Goal: Task Accomplishment & Management: Complete application form

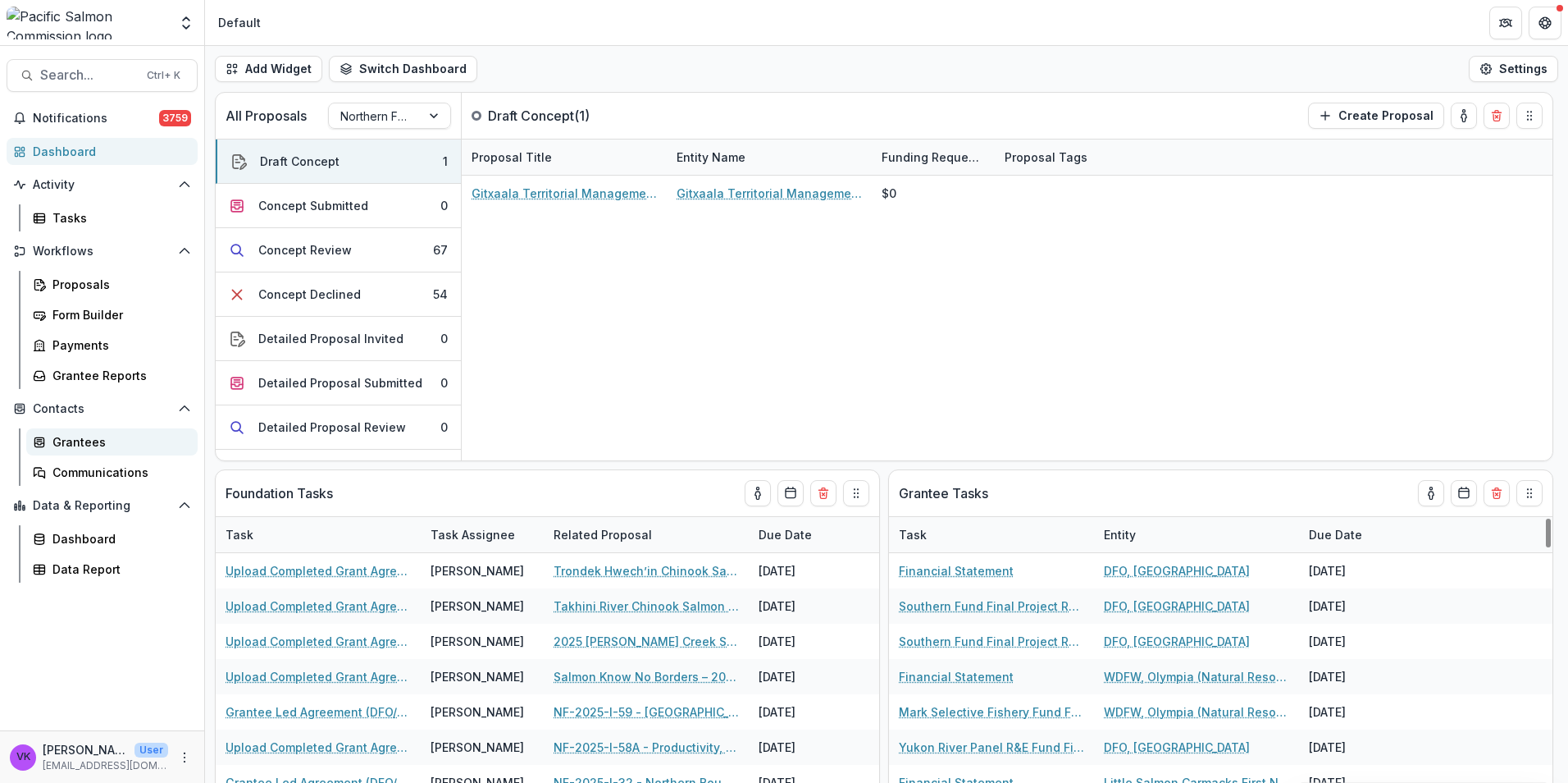
click at [79, 447] on div "Grantees" at bounding box center [118, 442] width 132 height 17
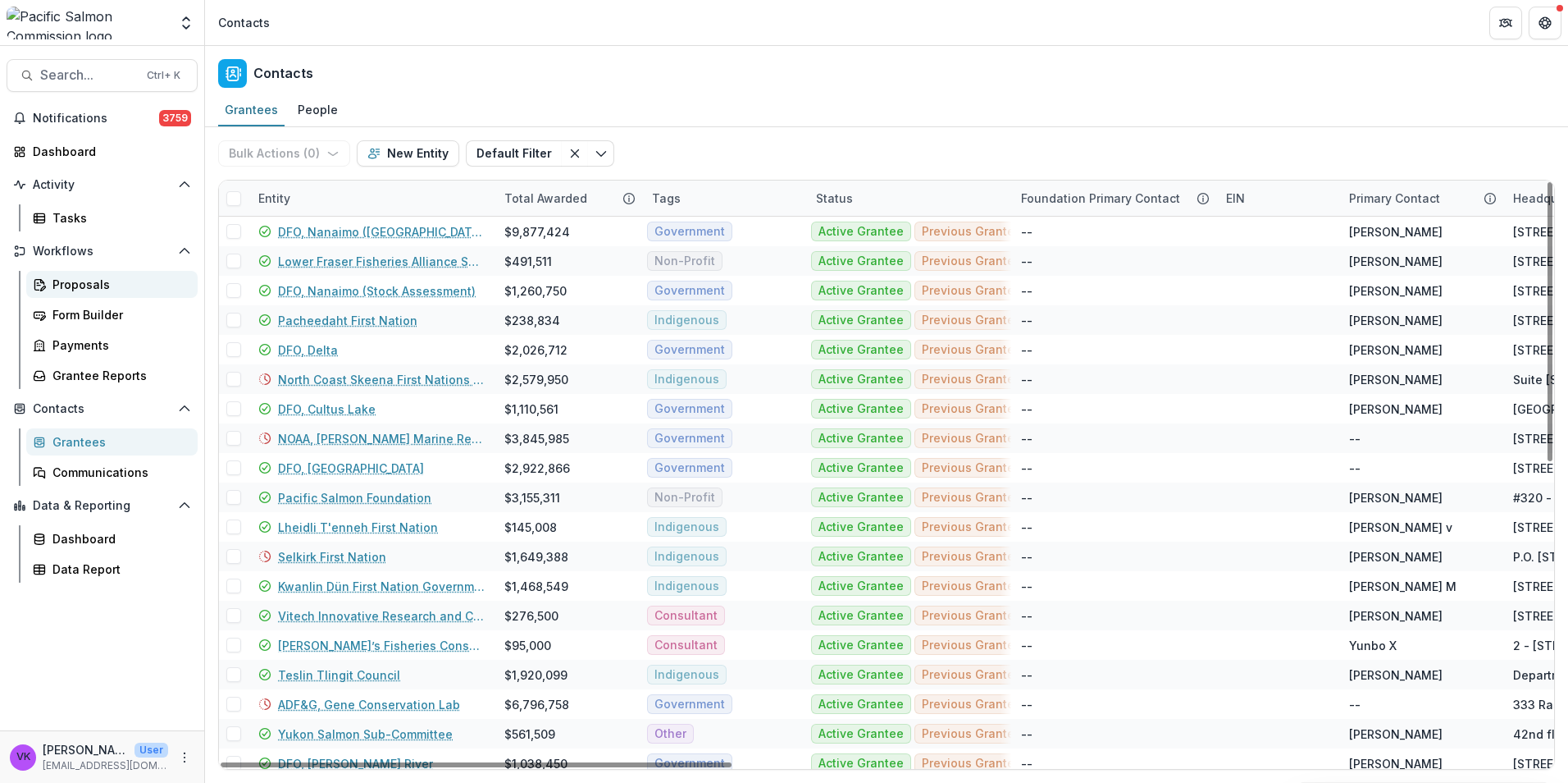
click at [80, 281] on div "Proposals" at bounding box center [118, 284] width 132 height 17
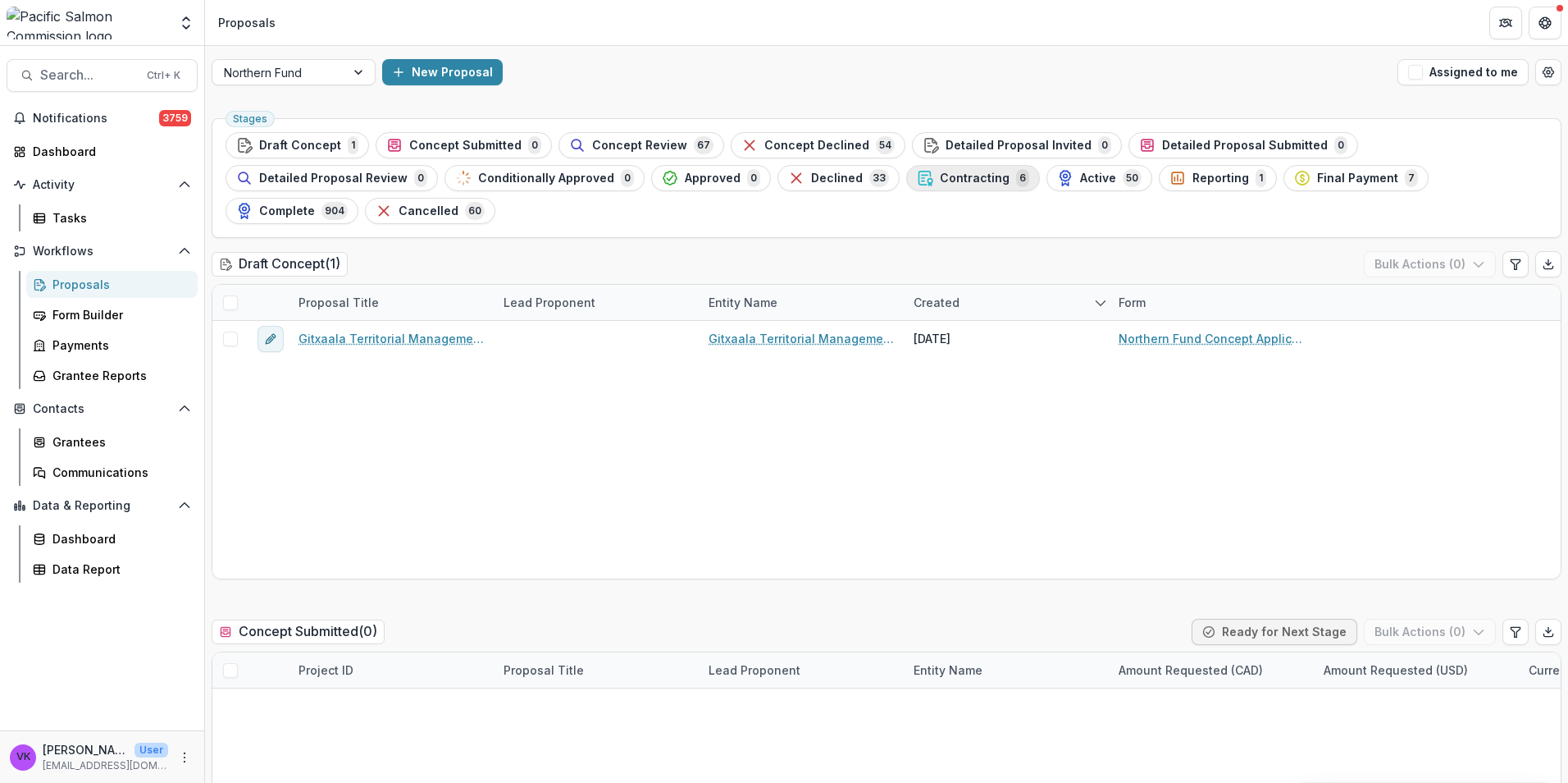
click at [940, 177] on span "Contracting" at bounding box center [974, 178] width 69 height 14
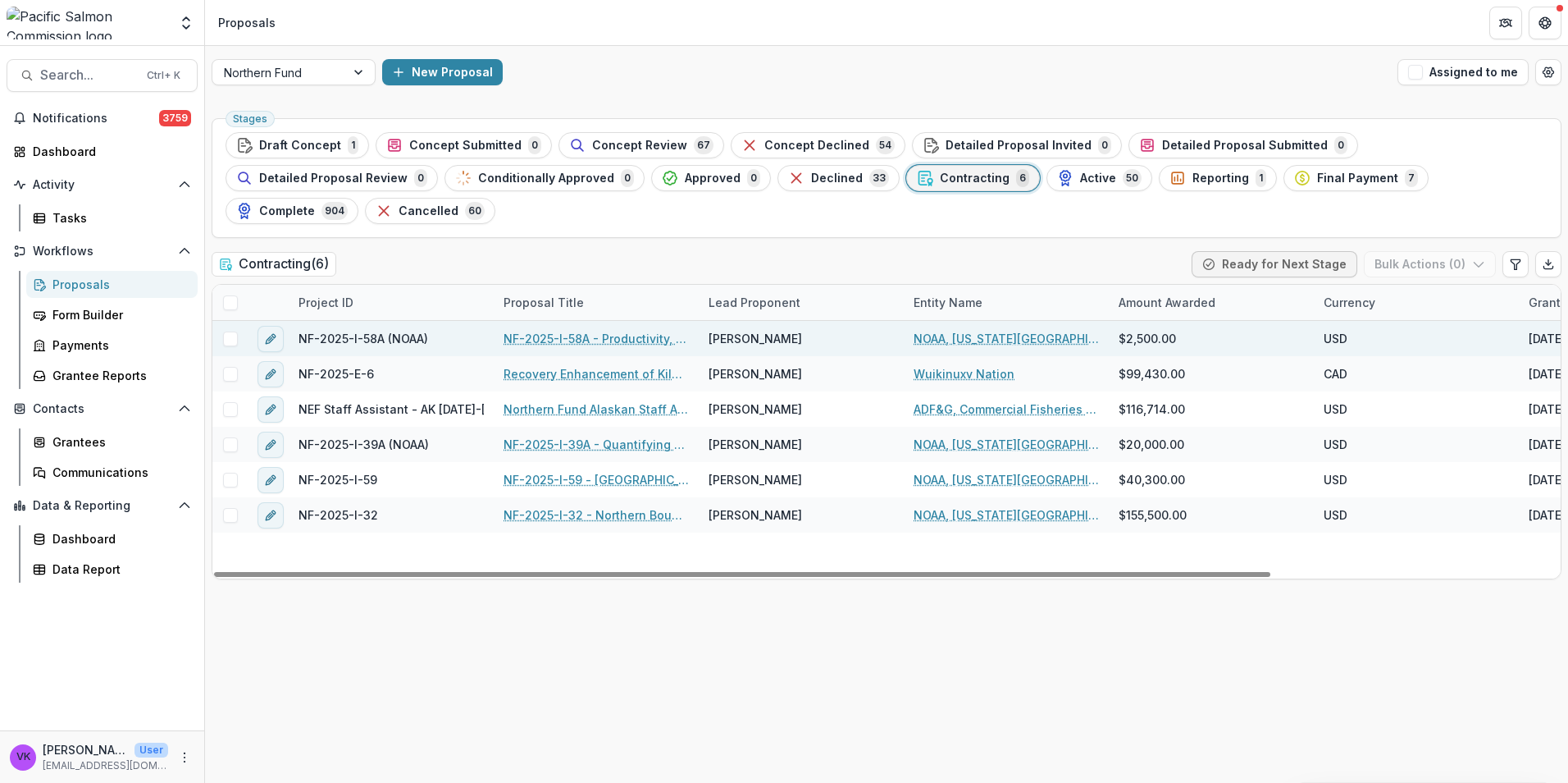
click at [233, 332] on span at bounding box center [229, 338] width 14 height 14
drag, startPoint x: 228, startPoint y: 305, endPoint x: 662, endPoint y: 509, distance: 479.6
click at [228, 335] on icon at bounding box center [230, 338] width 10 height 9
click at [233, 332] on span at bounding box center [229, 338] width 14 height 14
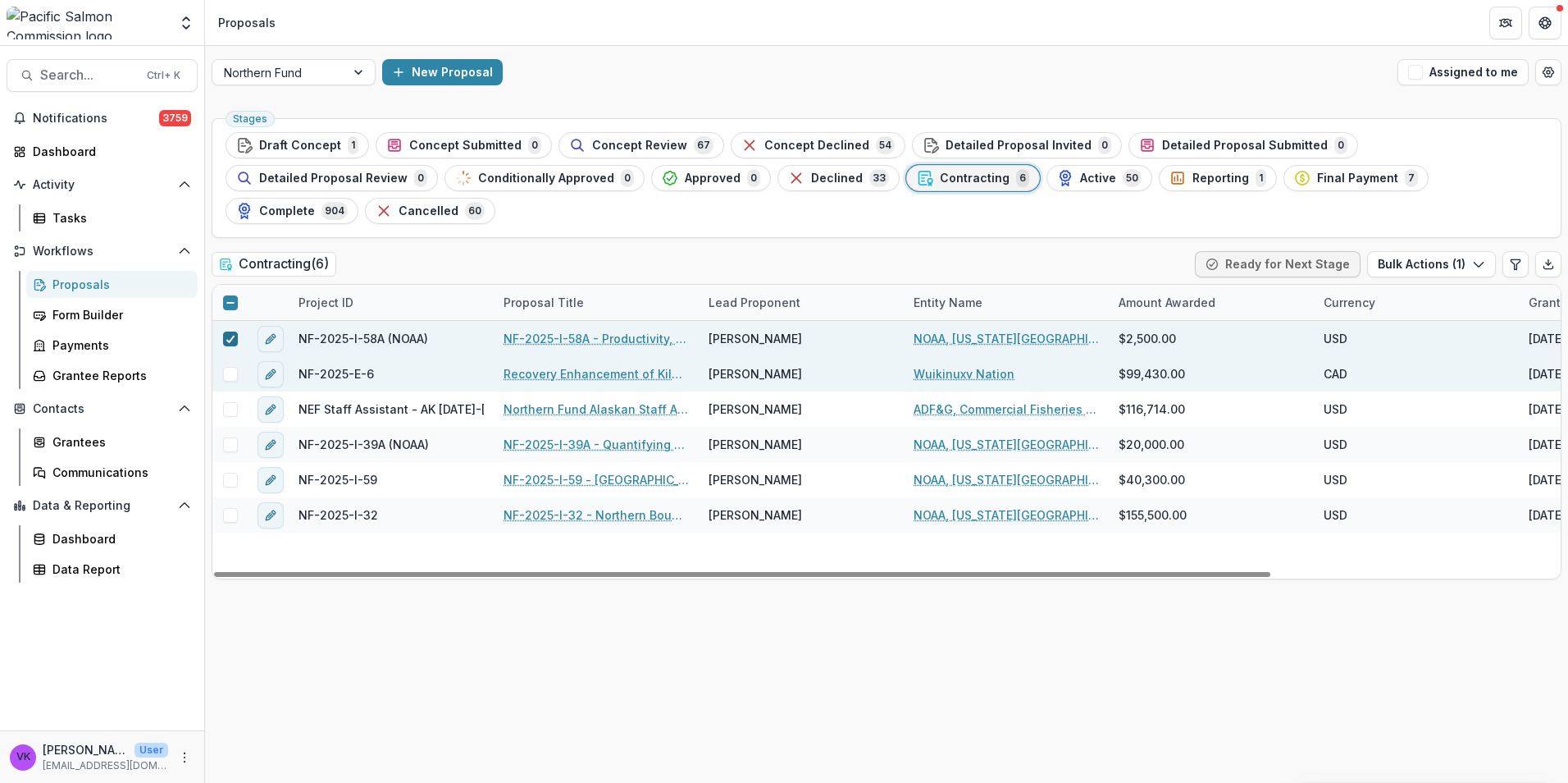
click at [229, 335] on icon at bounding box center [230, 338] width 10 height 9
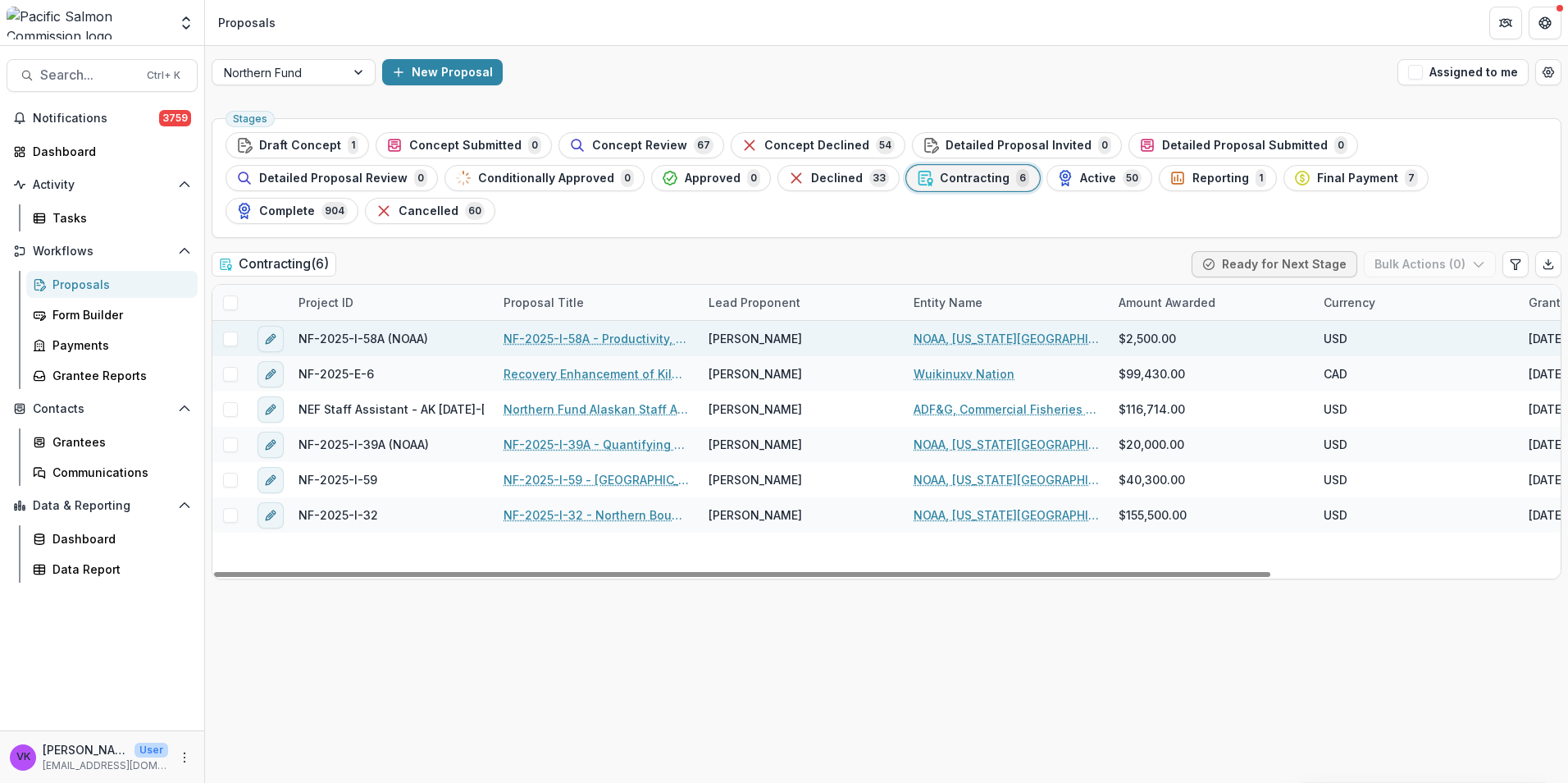
click at [232, 332] on span at bounding box center [229, 338] width 14 height 14
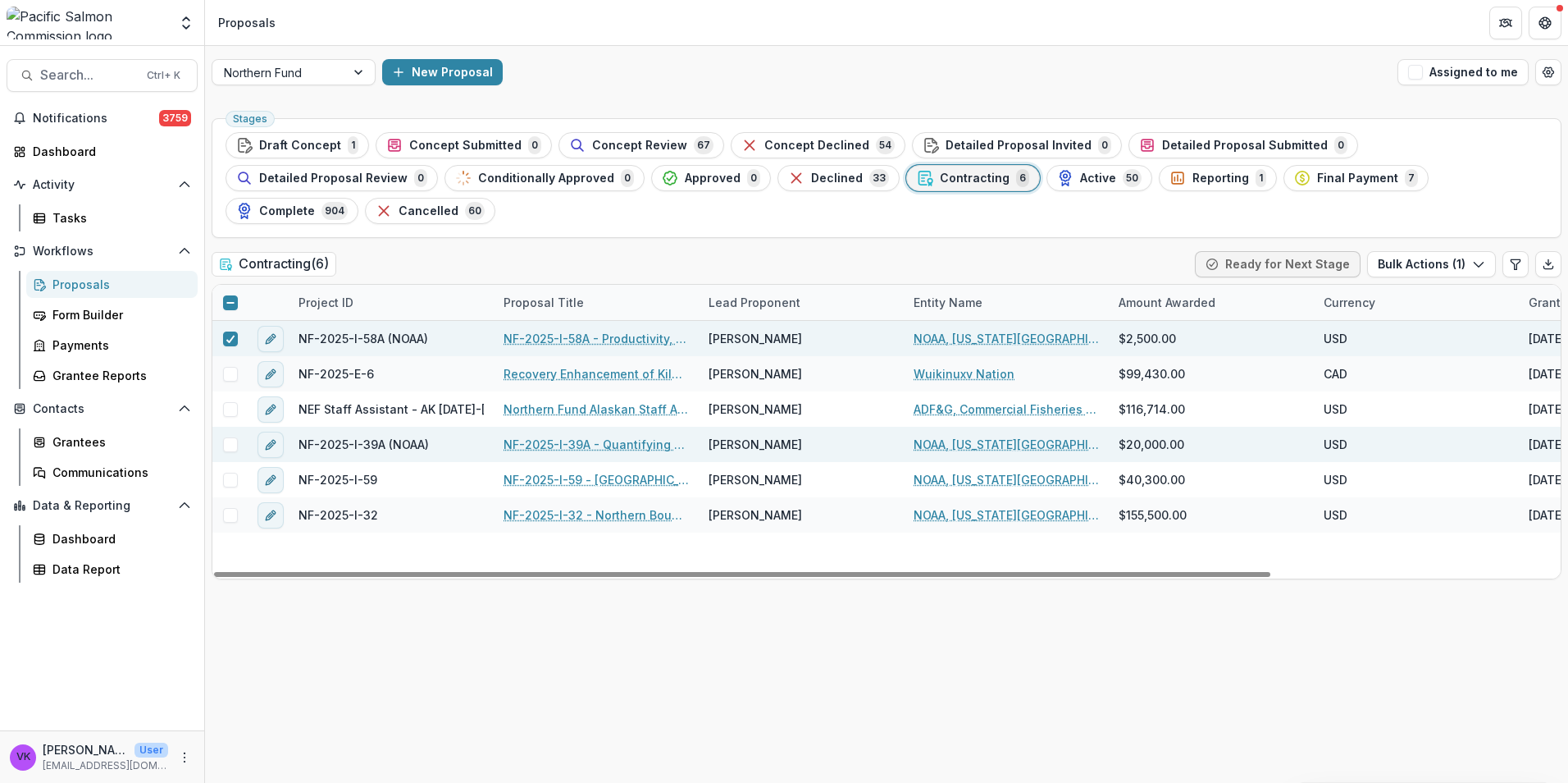
click at [232, 438] on span at bounding box center [229, 445] width 14 height 14
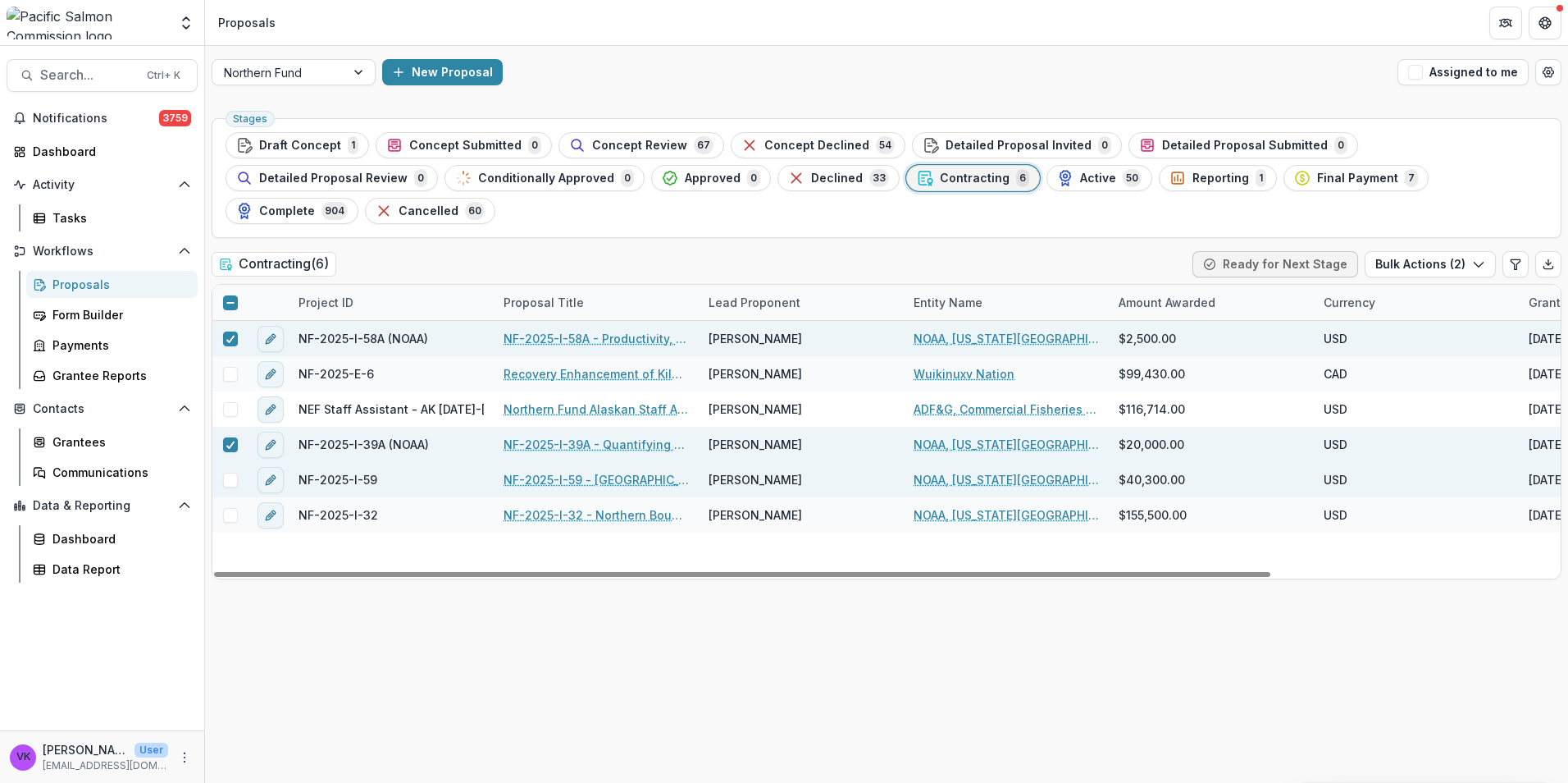
click at [226, 472] on span at bounding box center [229, 479] width 14 height 14
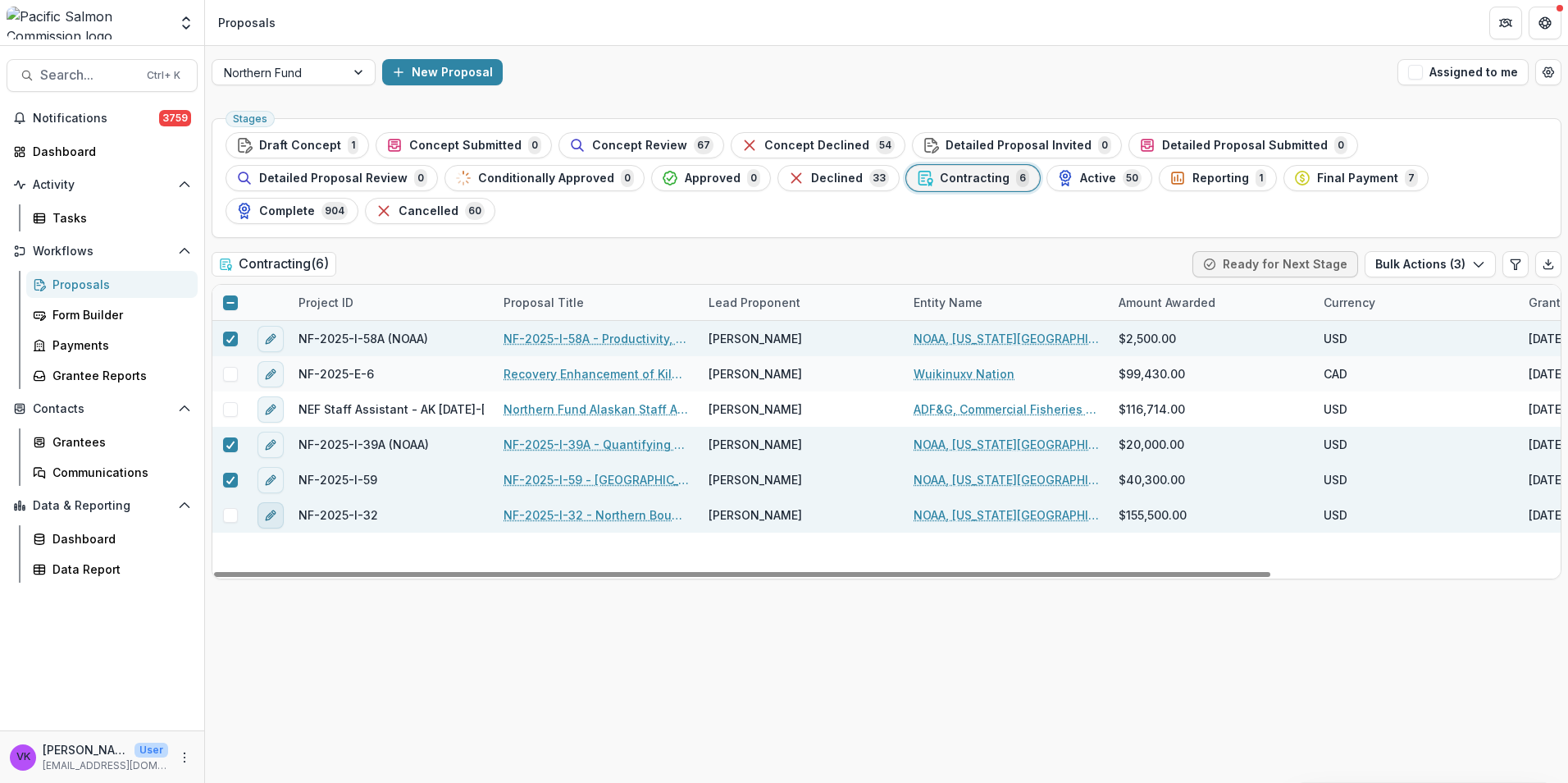
drag, startPoint x: 229, startPoint y: 479, endPoint x: 260, endPoint y: 487, distance: 32.0
click at [229, 508] on span at bounding box center [229, 515] width 14 height 14
click at [1483, 257] on icon "button" at bounding box center [1478, 264] width 13 height 14
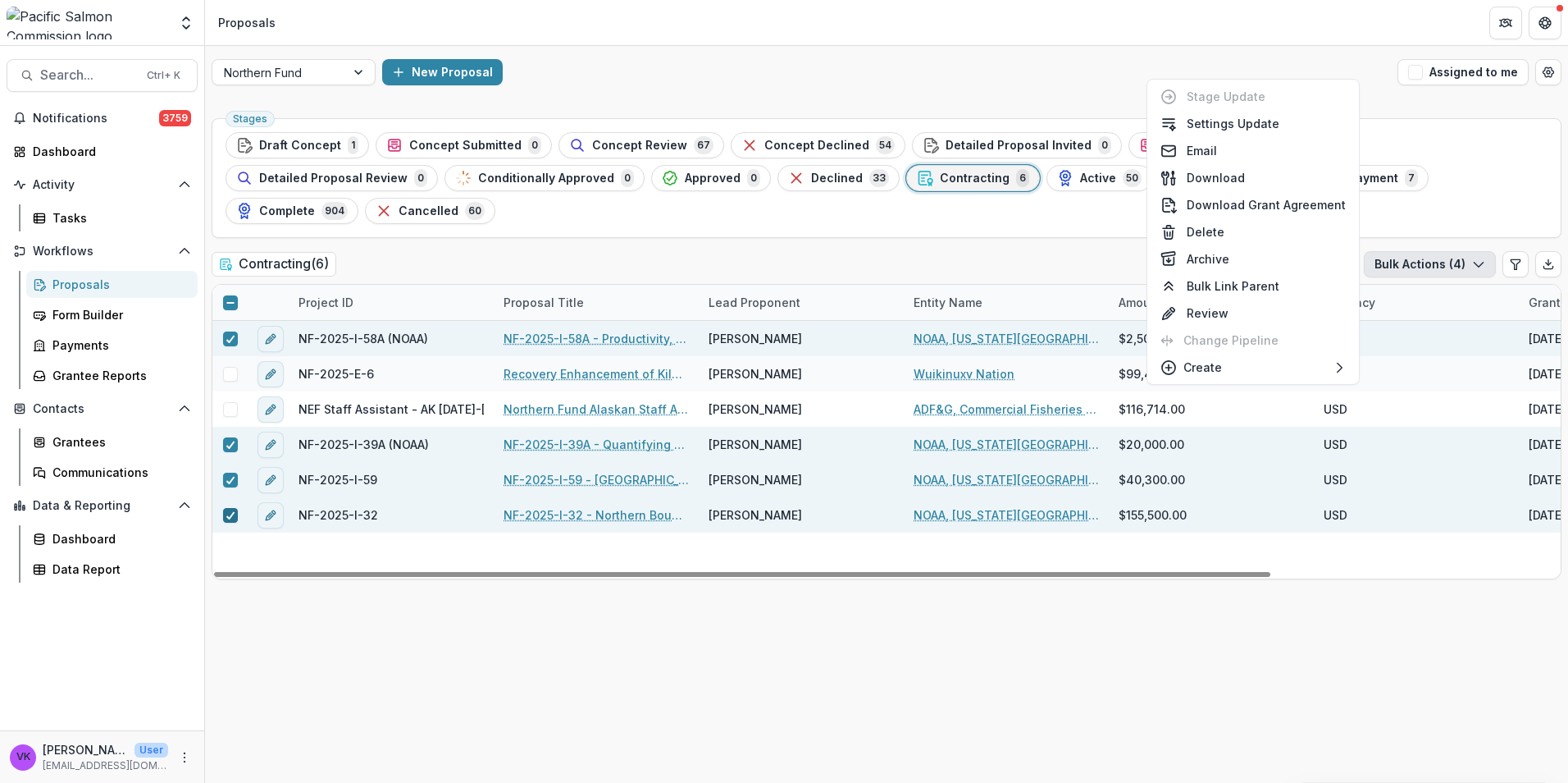
click at [228, 511] on icon at bounding box center [230, 515] width 10 height 9
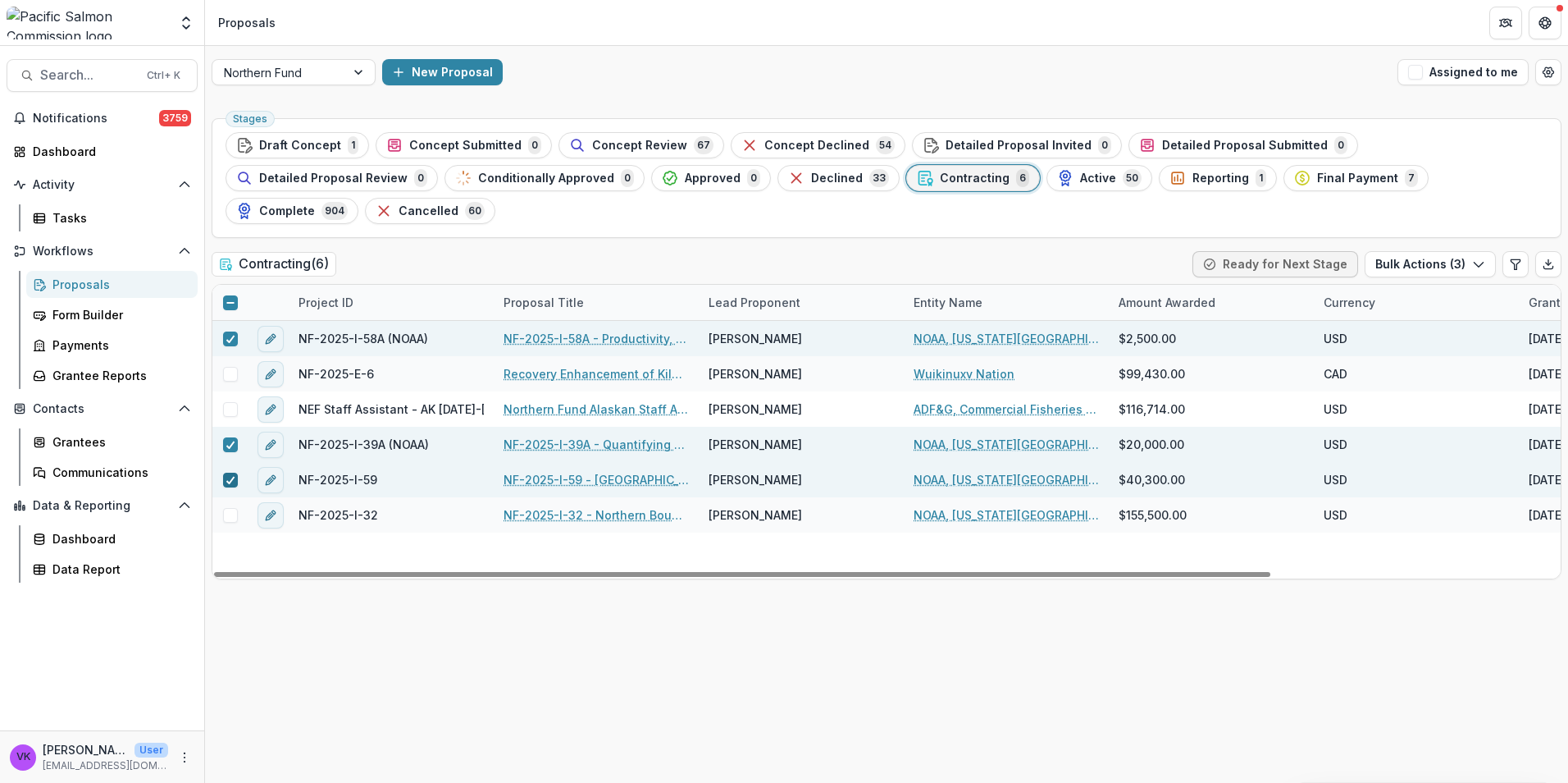
click at [223, 472] on span at bounding box center [229, 479] width 14 height 14
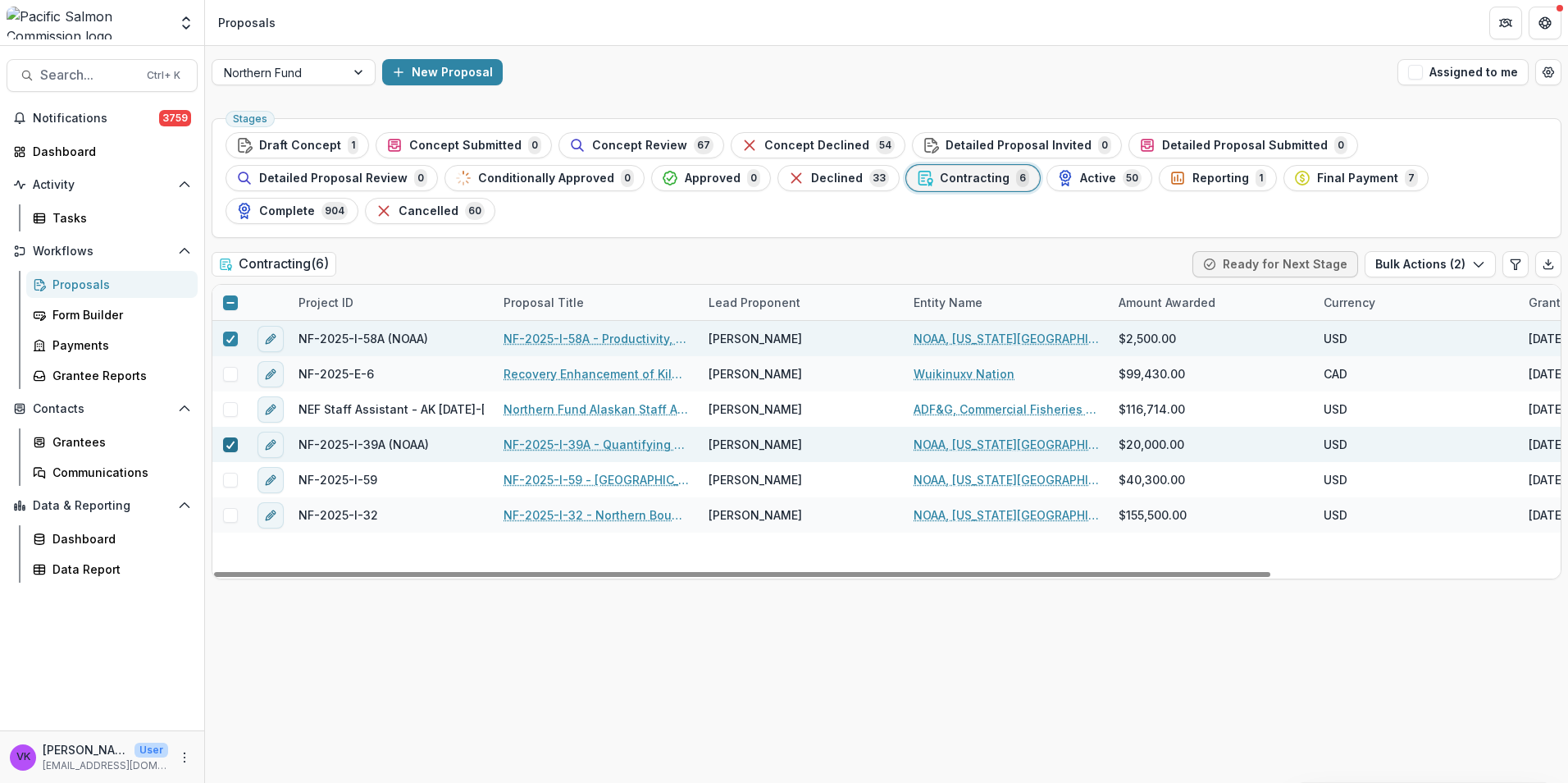
click at [223, 438] on label at bounding box center [229, 445] width 14 height 14
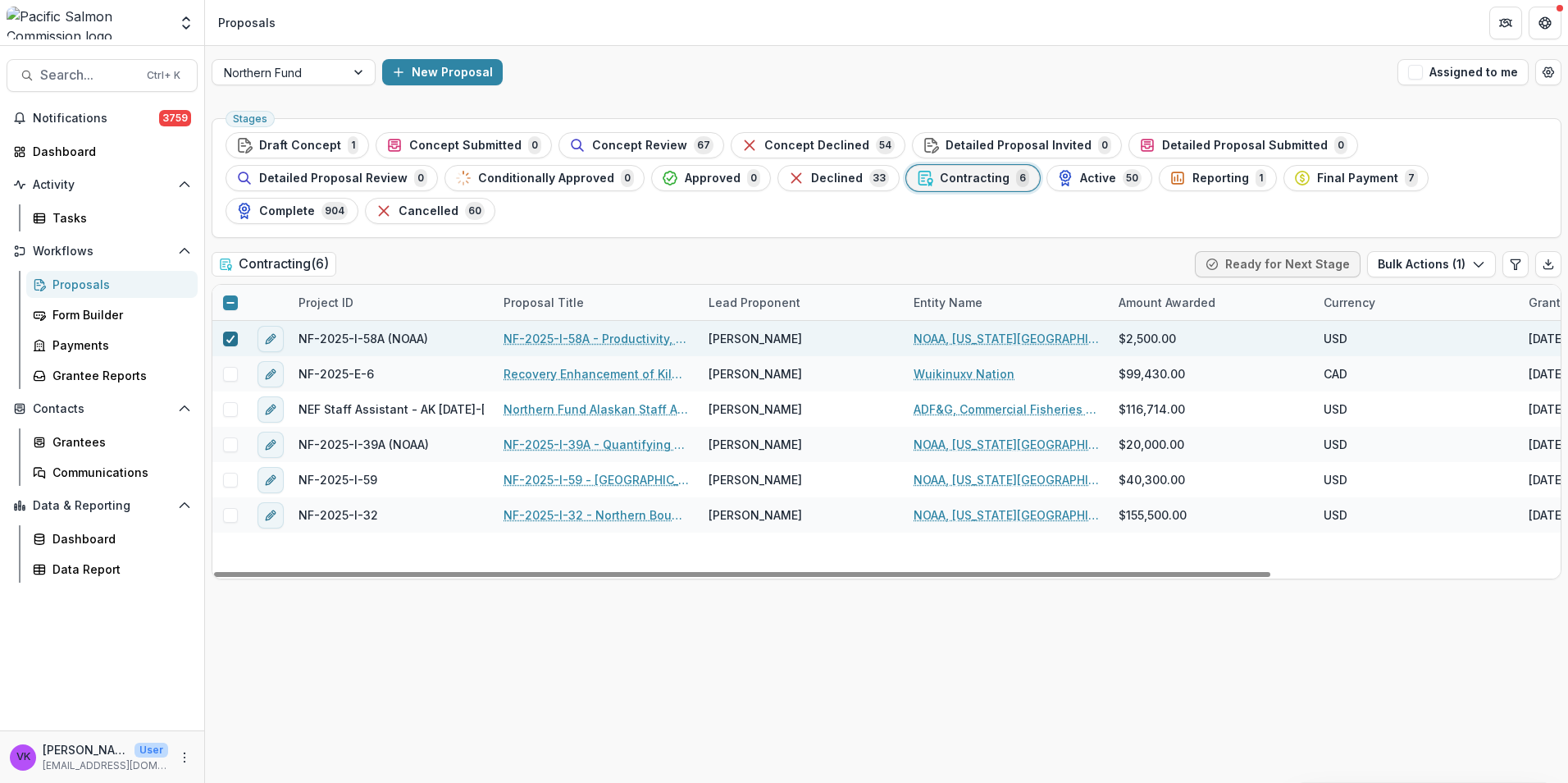
click at [234, 332] on span at bounding box center [229, 338] width 14 height 14
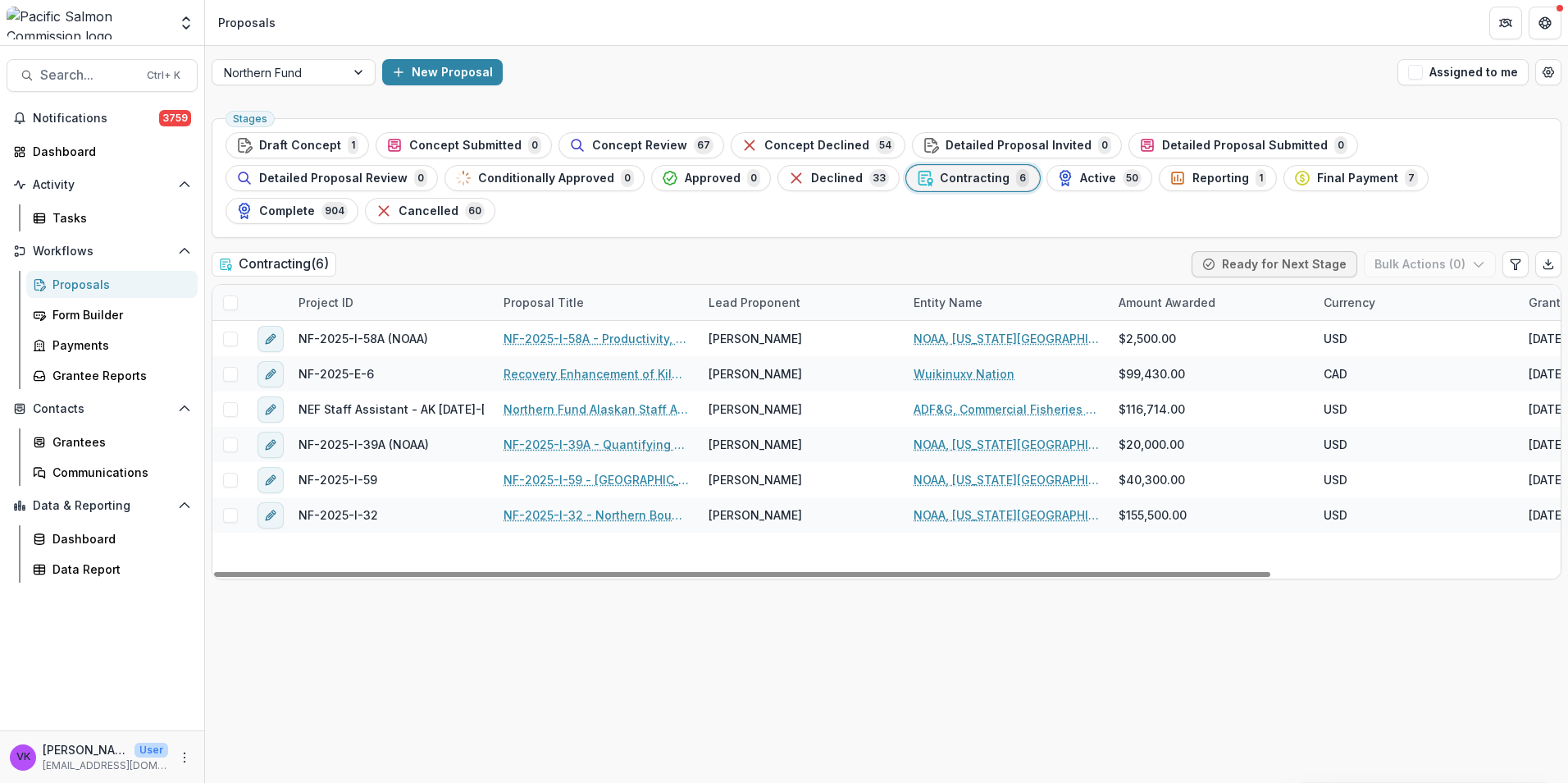
drag, startPoint x: 1007, startPoint y: 264, endPoint x: 1019, endPoint y: 266, distance: 12.2
click at [1007, 284] on div "Entity Name" at bounding box center [1006, 302] width 205 height 36
click at [981, 298] on input at bounding box center [1005, 307] width 197 height 26
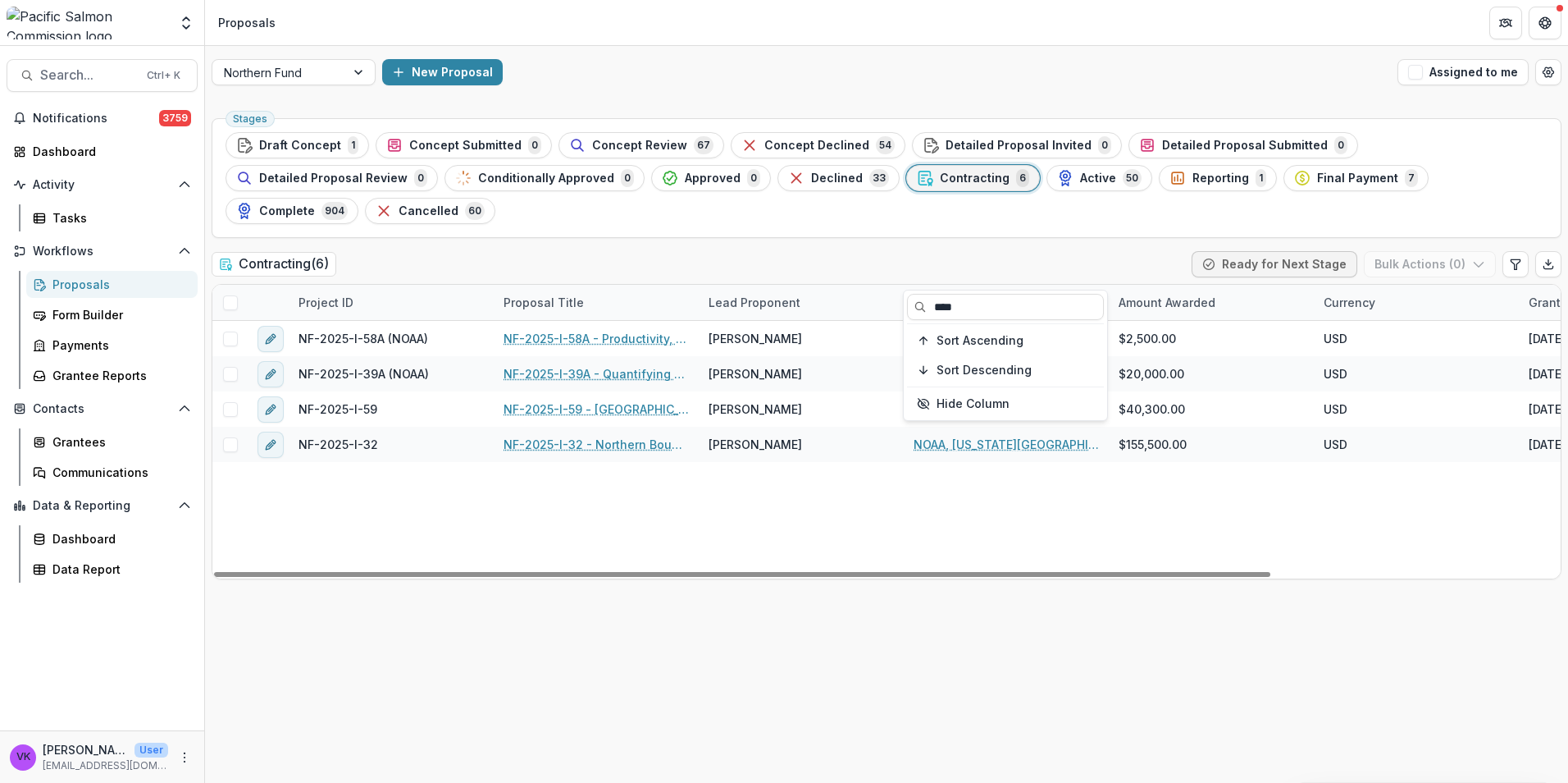
type input "****"
drag, startPoint x: 1200, startPoint y: 475, endPoint x: 1209, endPoint y: 478, distance: 9.5
click at [1200, 474] on div "NF-2025-I-58A (NOAA) NF-2025-I-58A - Productivity, Migration Timing, and Surviv…" at bounding box center [1070, 449] width 1716 height 257
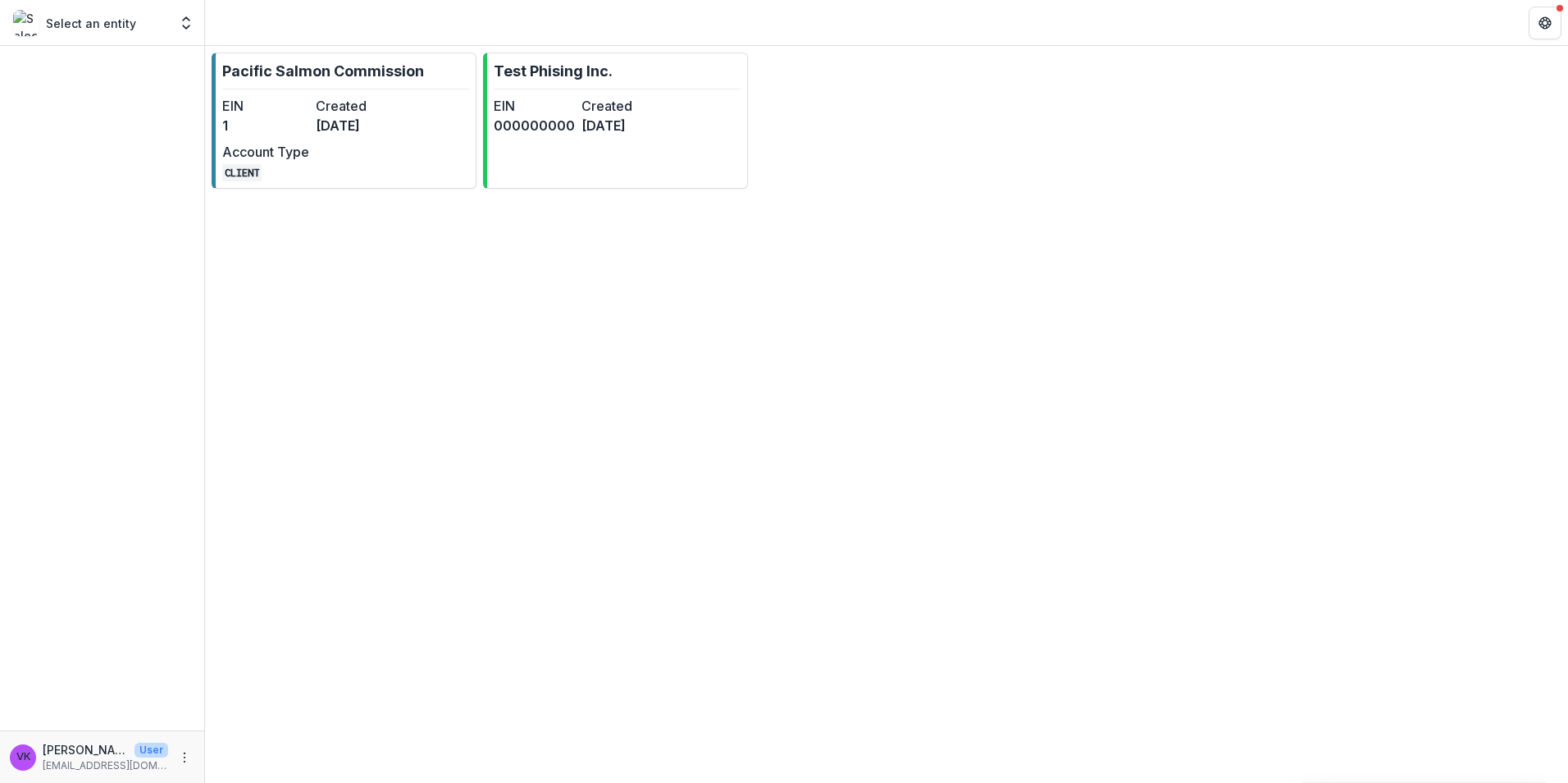
click at [396, 91] on link "Pacific Salmon Commission EIN 1 Created 4 months ago Account Type CLIENT" at bounding box center [344, 120] width 265 height 136
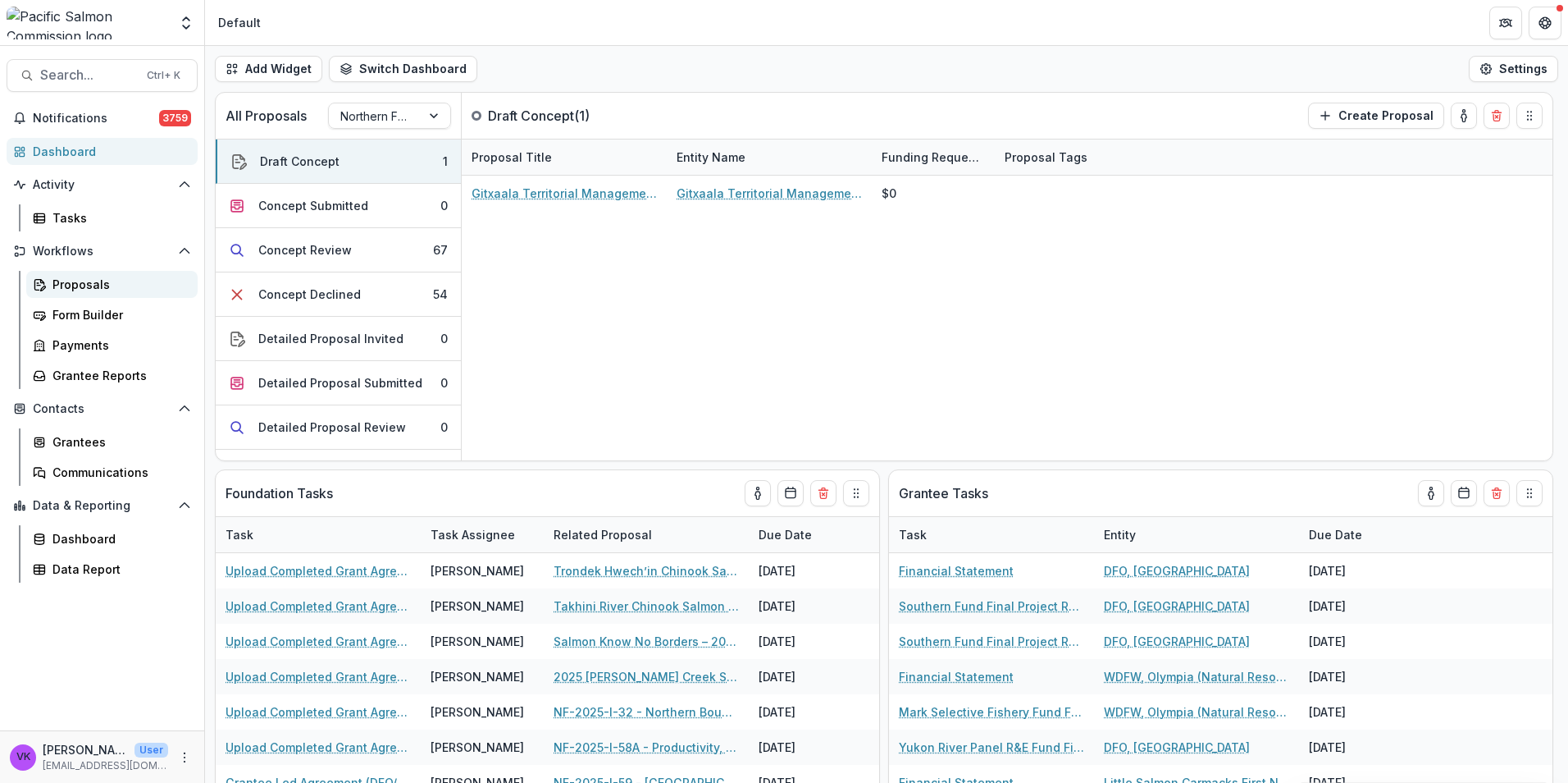
click at [93, 279] on div "Proposals" at bounding box center [118, 284] width 132 height 17
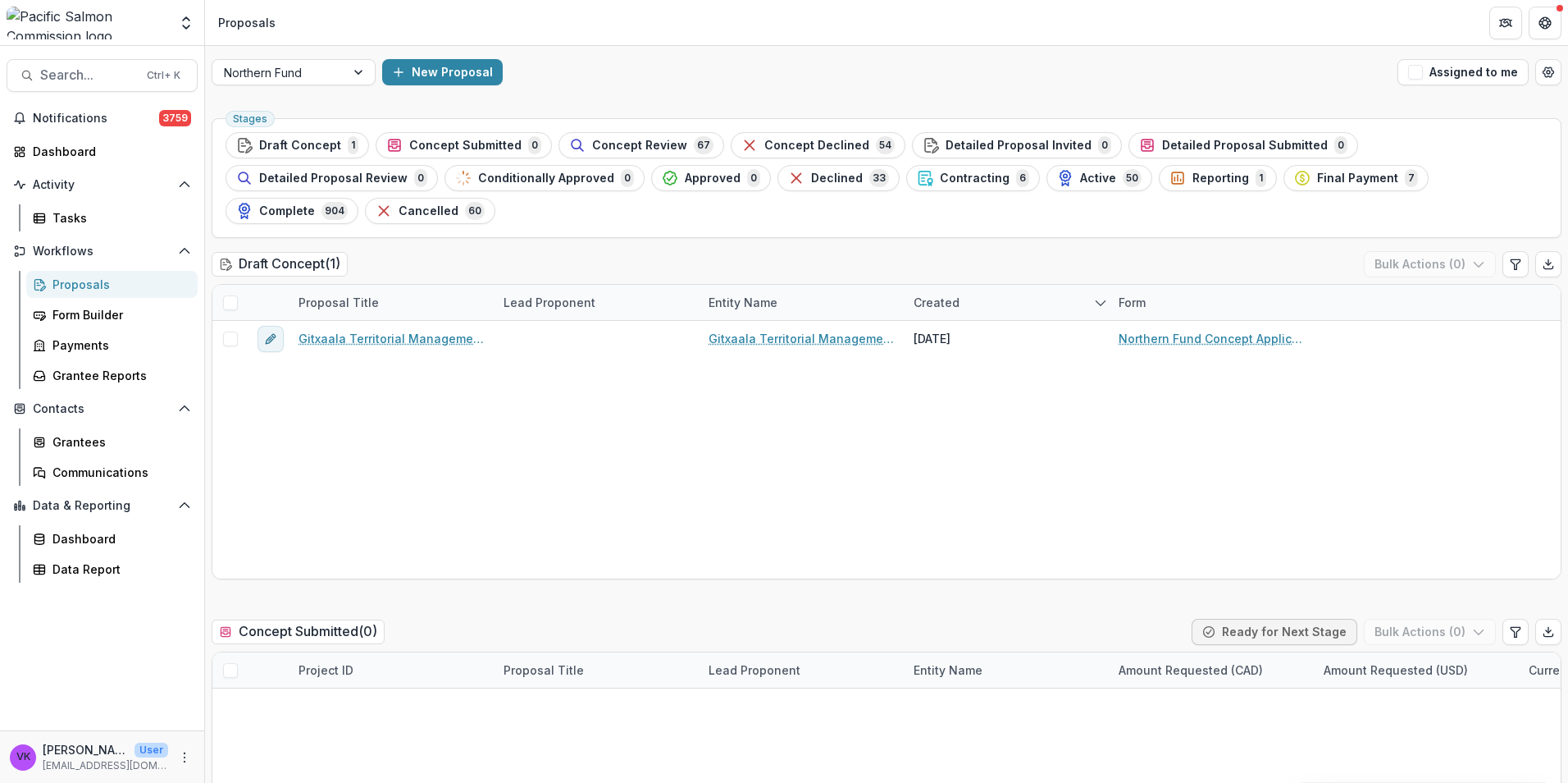
click at [940, 178] on span "Contracting" at bounding box center [974, 178] width 69 height 14
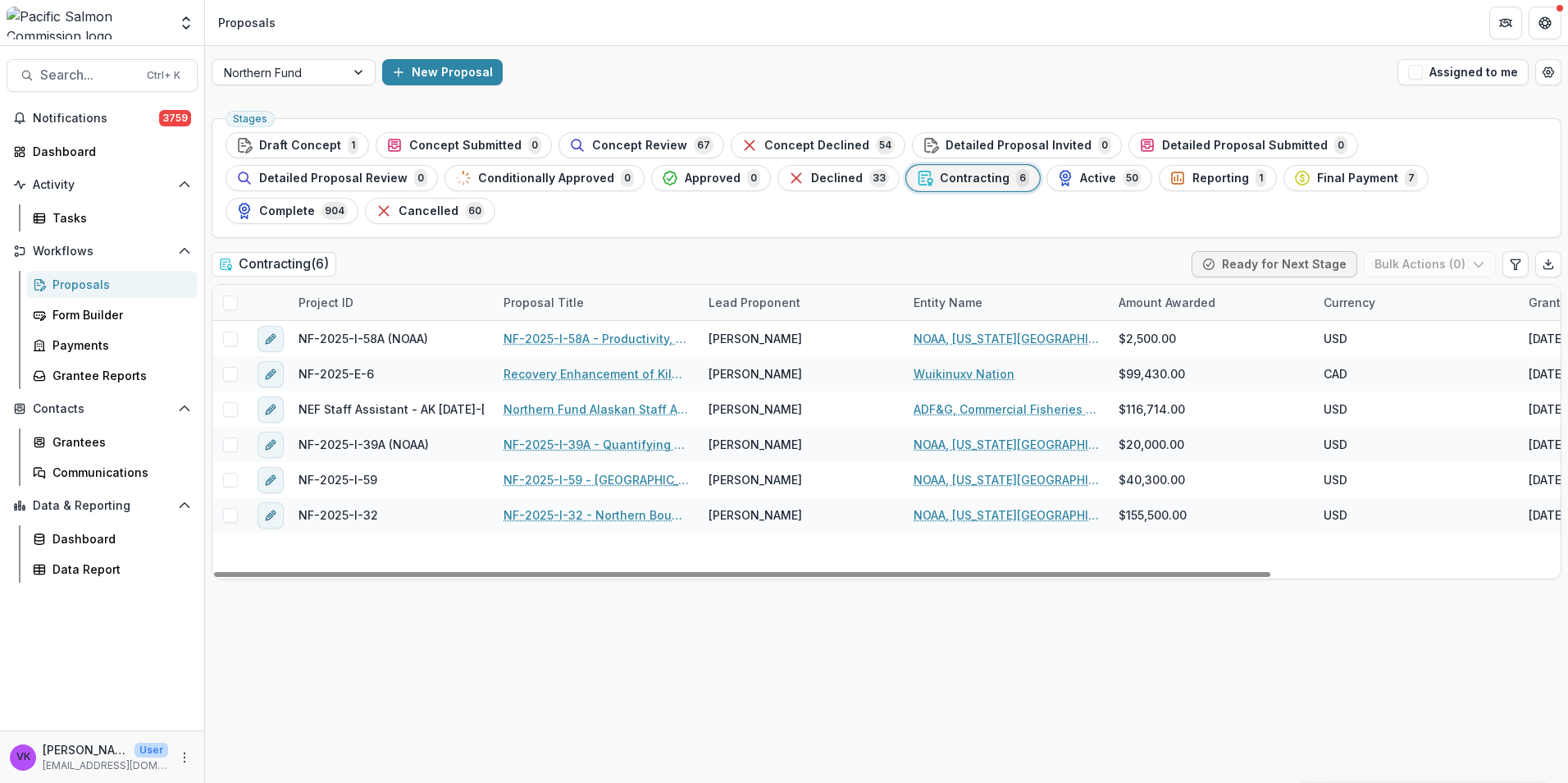
click at [1000, 284] on div "Entity Name" at bounding box center [1006, 302] width 205 height 36
click at [1010, 311] on input at bounding box center [1005, 307] width 197 height 26
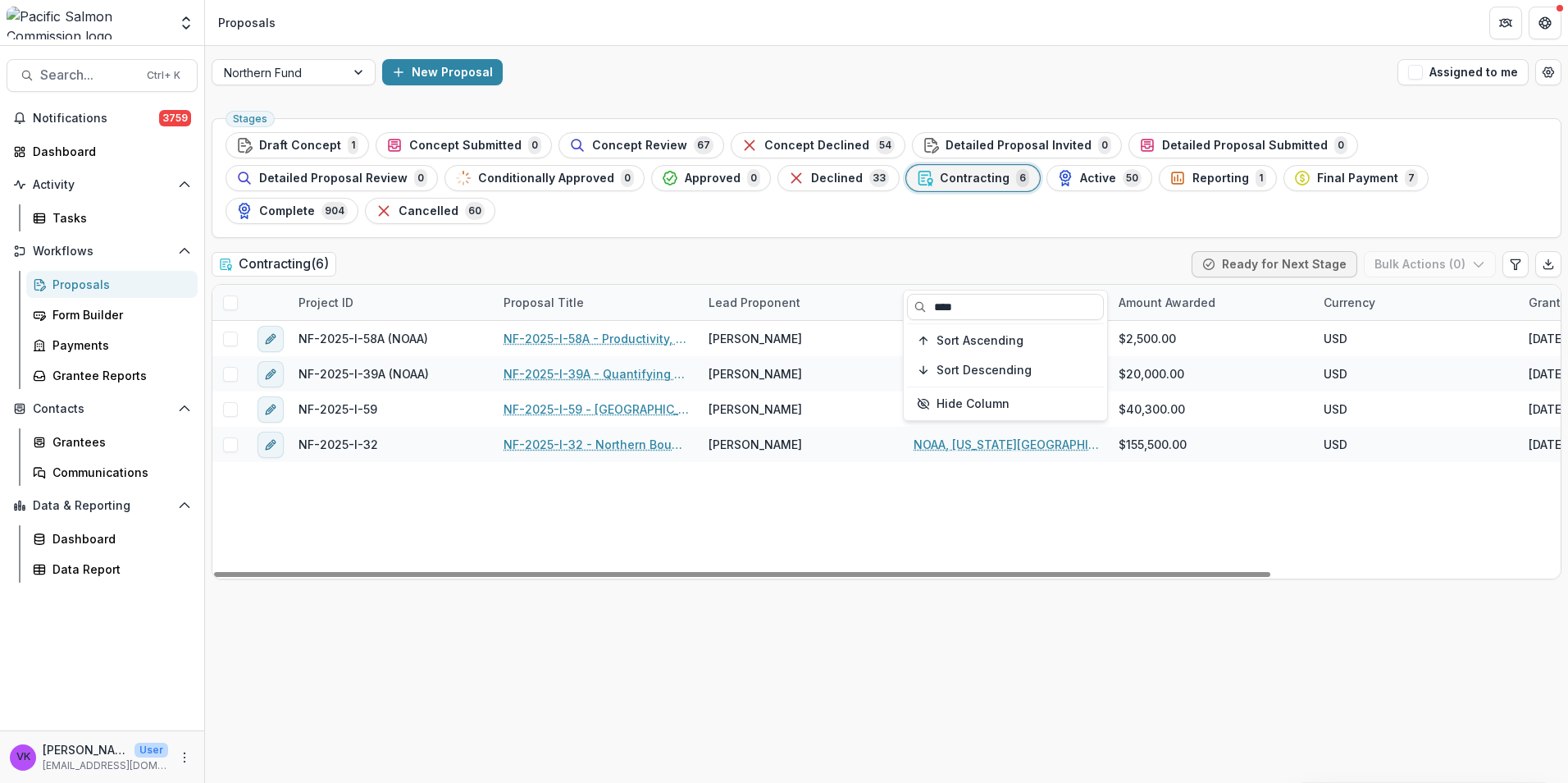
type input "****"
click at [907, 503] on div "NF-2025-I-58A (NOAA) NF-2025-I-58A - Productivity, Migration Timing, and Surviv…" at bounding box center [1070, 449] width 1716 height 257
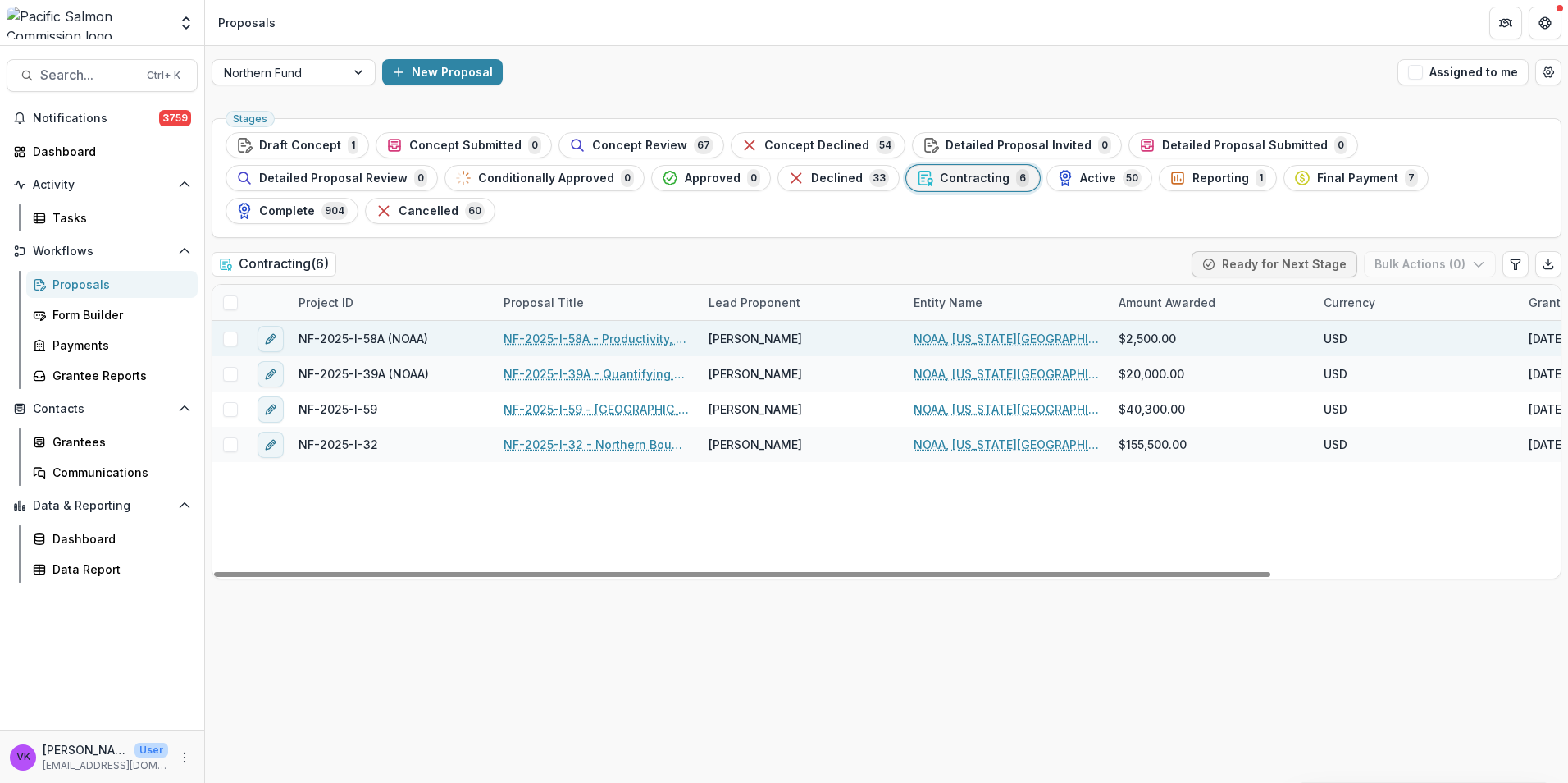
click at [611, 330] on link "NF-2025-I-58A - Productivity, Migration Timing, and Survival of Sockeye, Coho, …" at bounding box center [596, 338] width 185 height 17
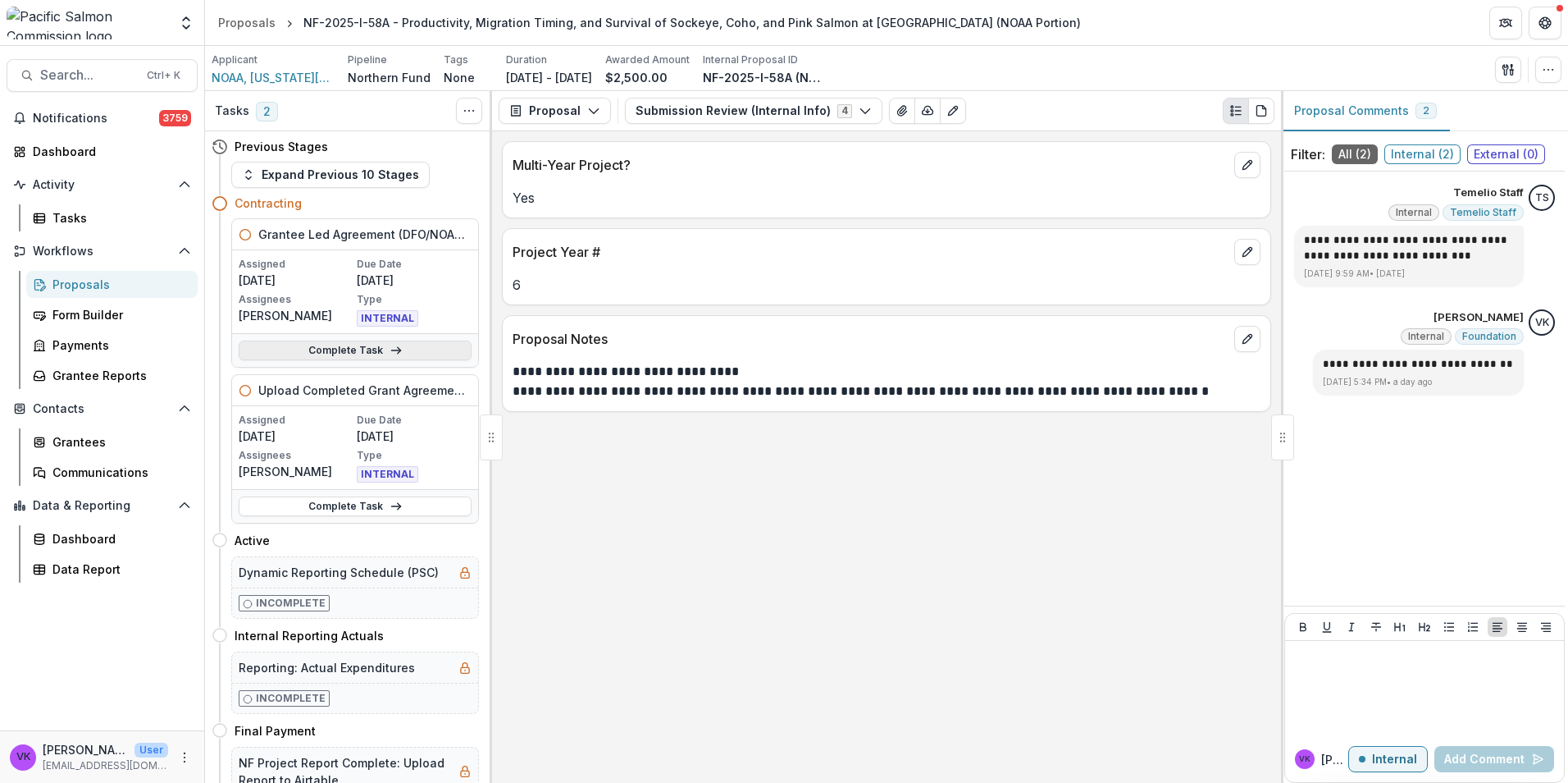
click at [336, 347] on link "Complete Task" at bounding box center [356, 350] width 233 height 19
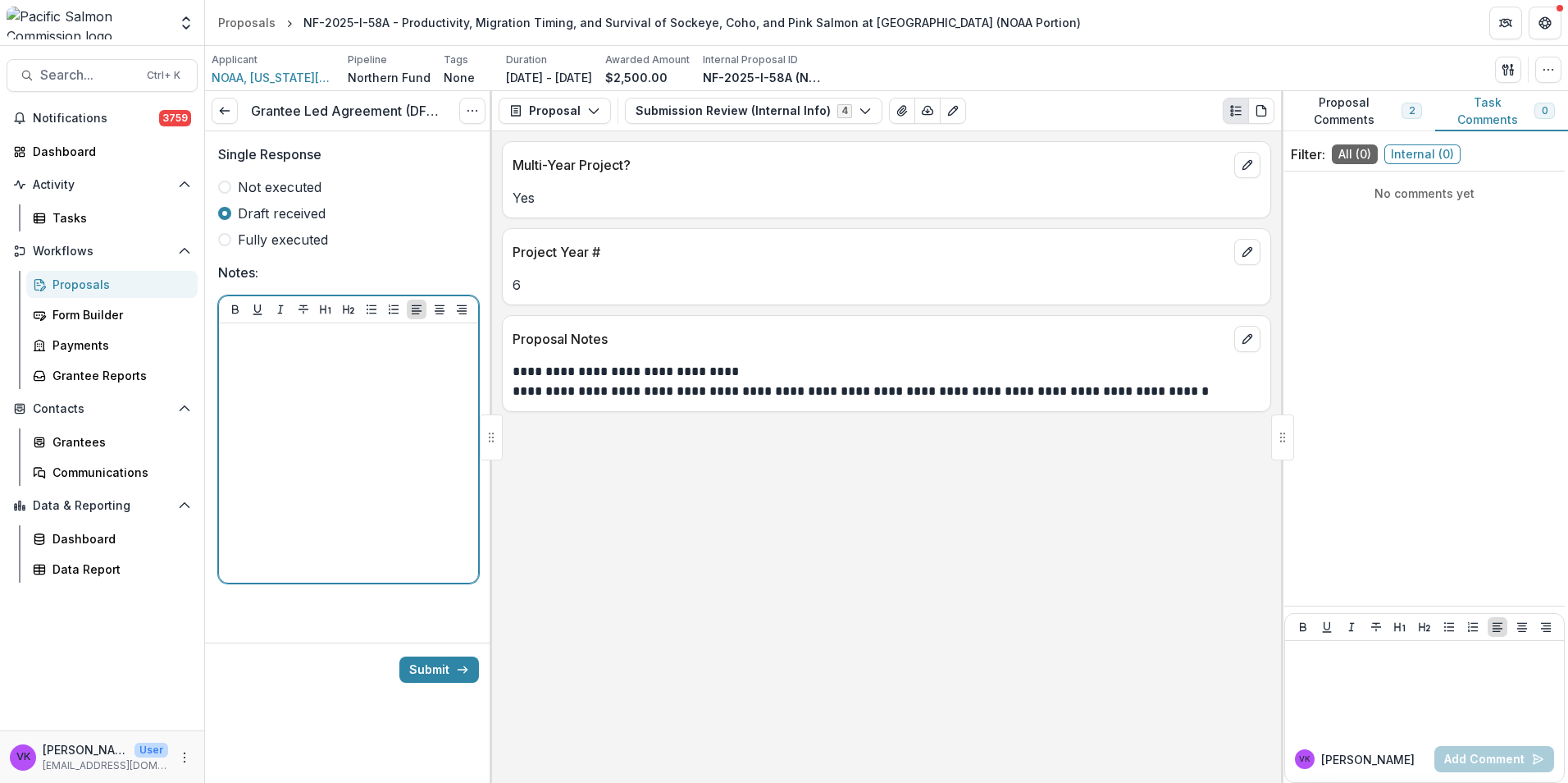
click at [352, 377] on div at bounding box center [348, 452] width 246 height 246
click at [228, 241] on span at bounding box center [225, 240] width 13 height 14
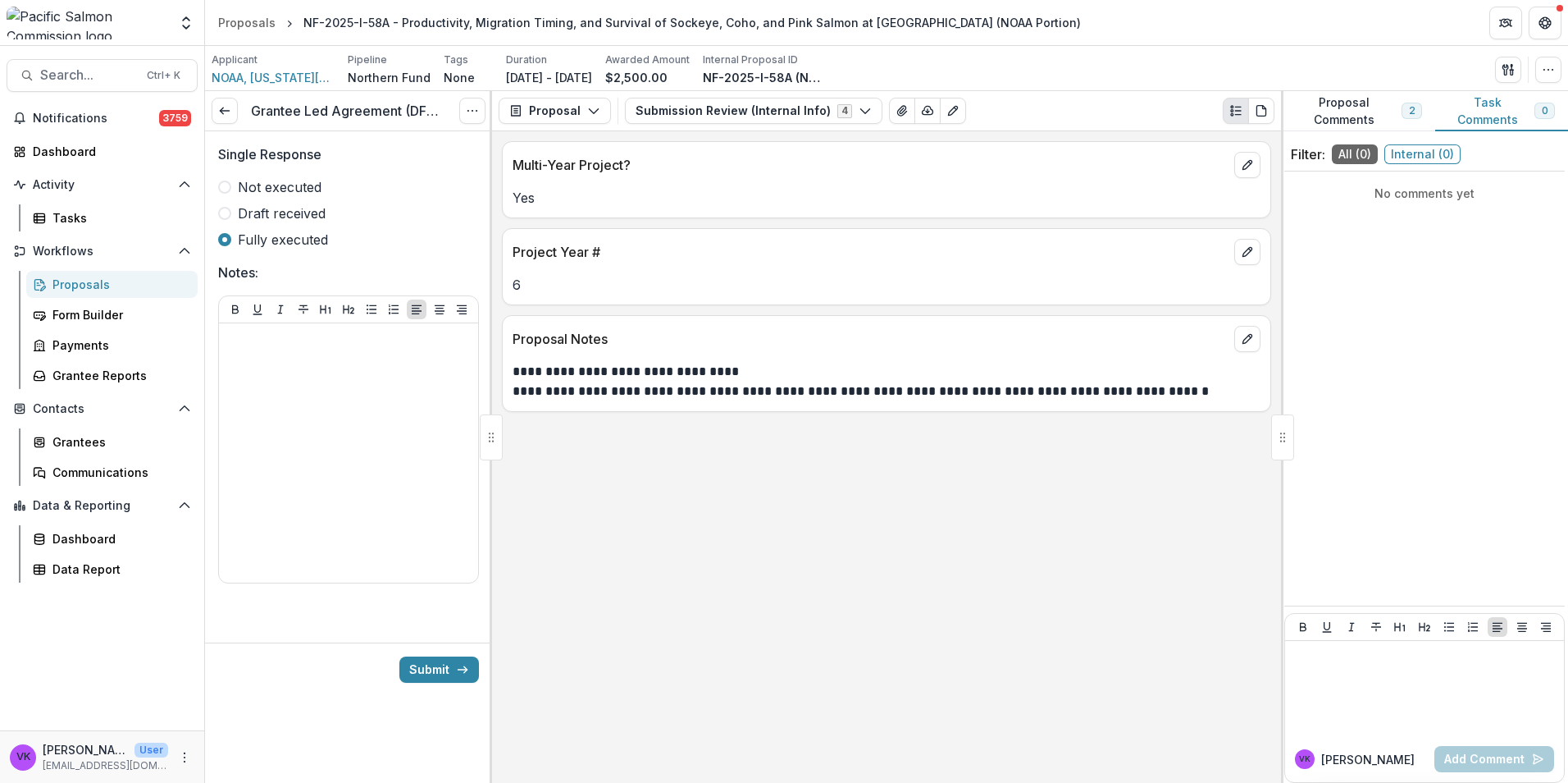
drag, startPoint x: 409, startPoint y: 269, endPoint x: 416, endPoint y: 283, distance: 15.7
click at [410, 269] on span "Notes:" at bounding box center [343, 272] width 251 height 19
click at [324, 344] on p at bounding box center [348, 338] width 246 height 18
drag, startPoint x: 228, startPoint y: 213, endPoint x: 238, endPoint y: 217, distance: 10.8
click at [229, 213] on span at bounding box center [225, 213] width 13 height 14
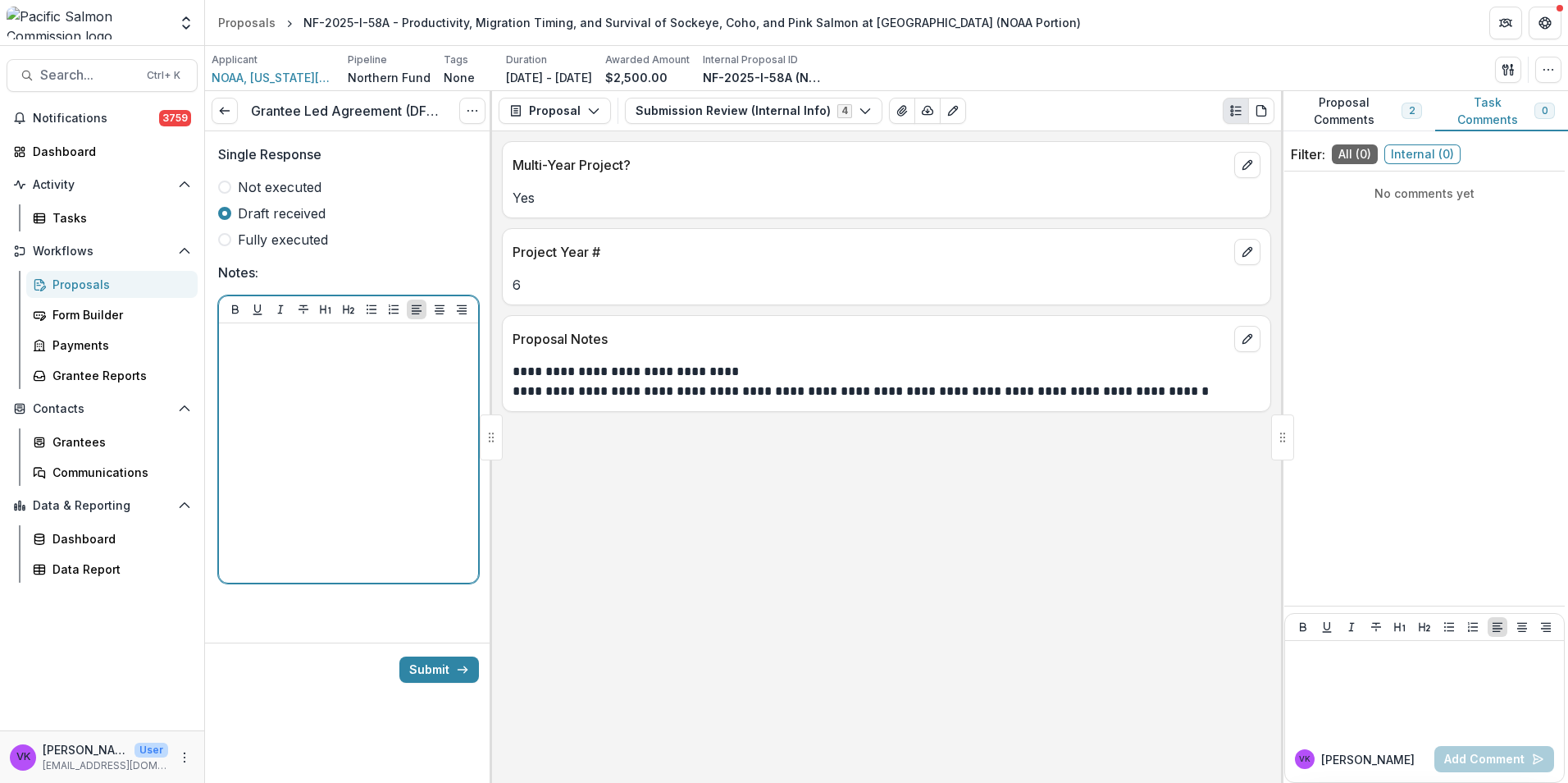
click at [325, 377] on div at bounding box center [348, 452] width 246 height 246
click at [228, 117] on icon at bounding box center [225, 111] width 13 height 14
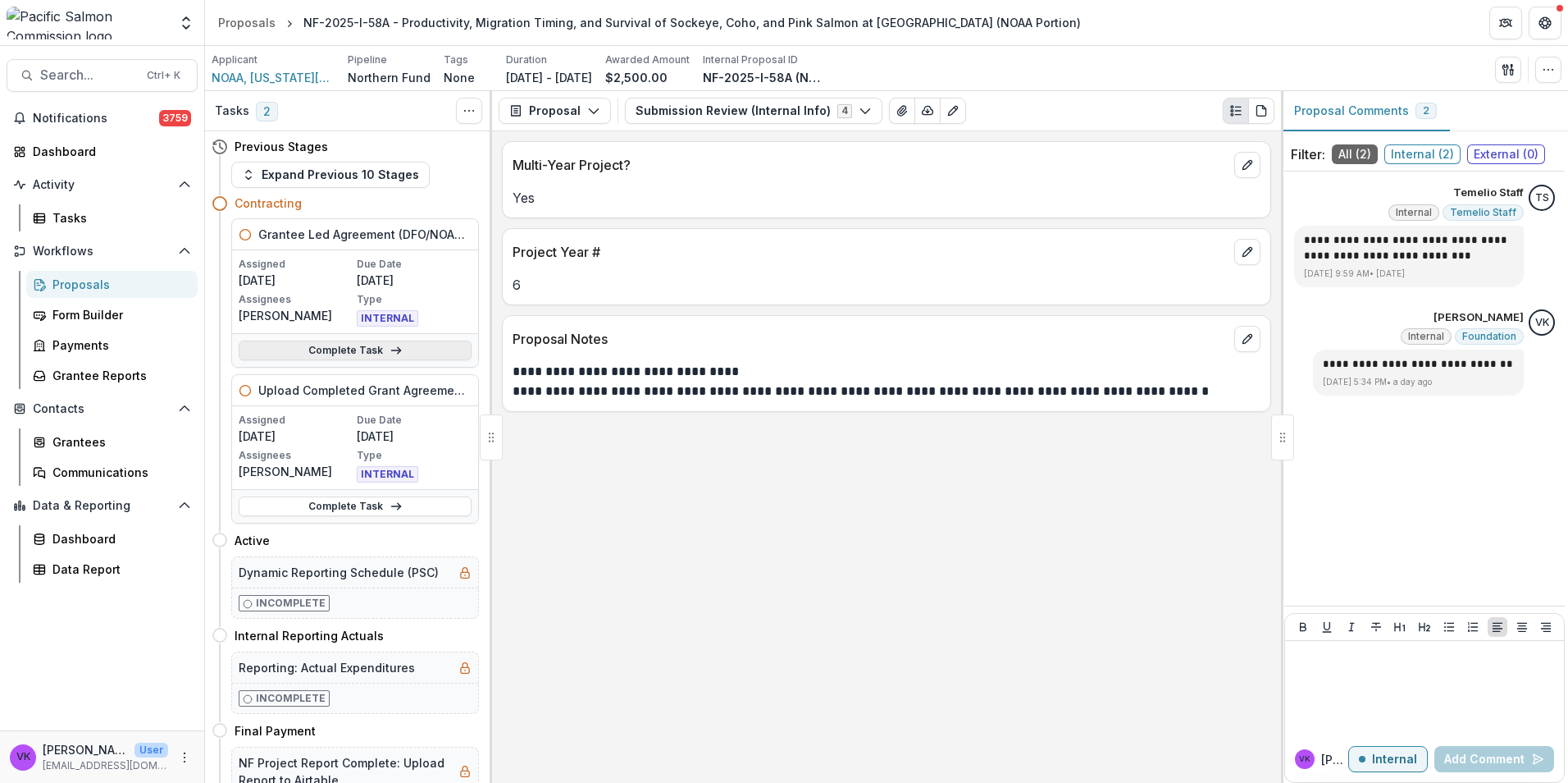
click at [353, 353] on link "Complete Task" at bounding box center [356, 350] width 233 height 19
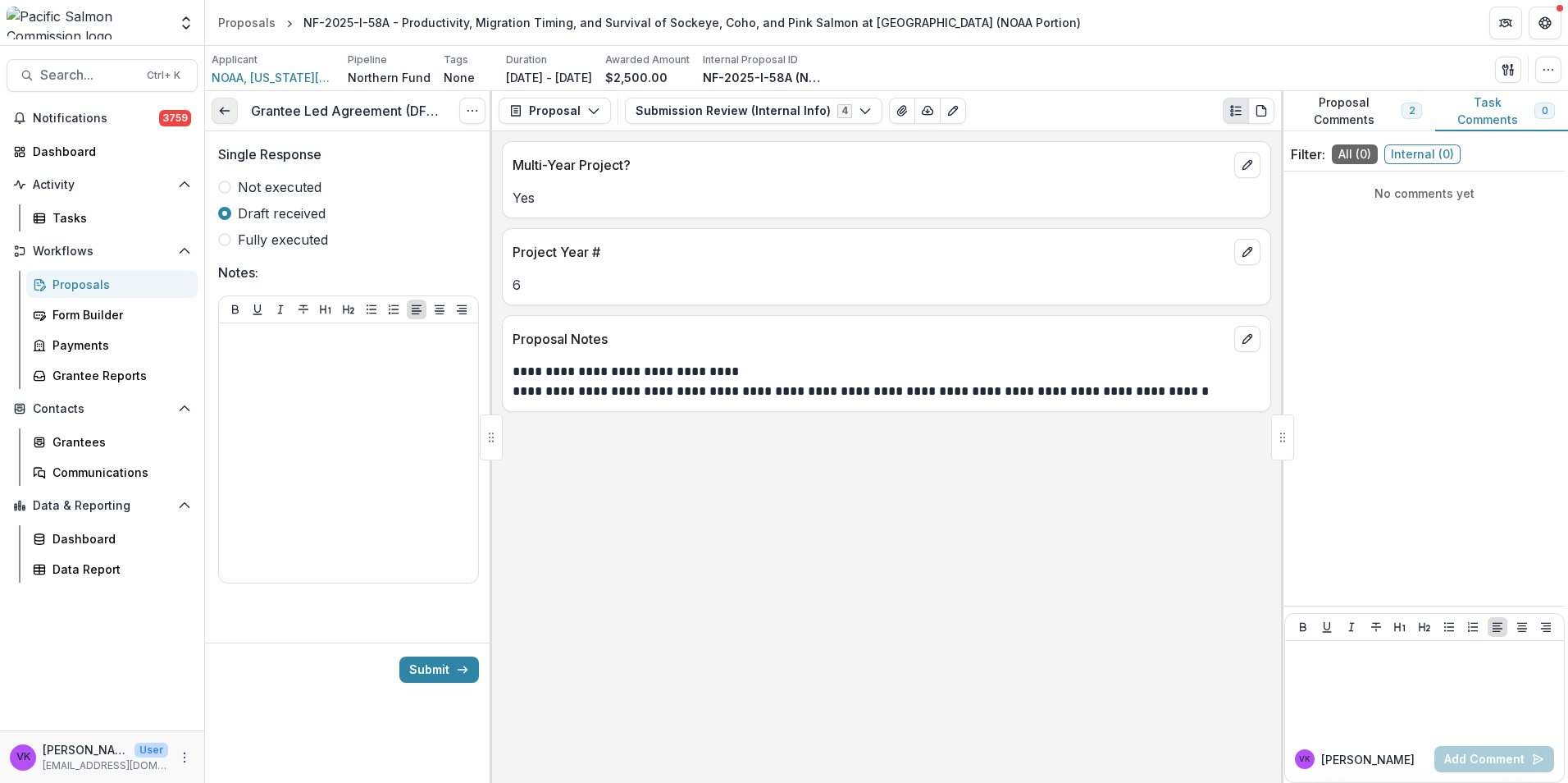
click at [221, 108] on icon at bounding box center [225, 111] width 13 height 14
click at [70, 282] on div "Proposals" at bounding box center [118, 284] width 132 height 17
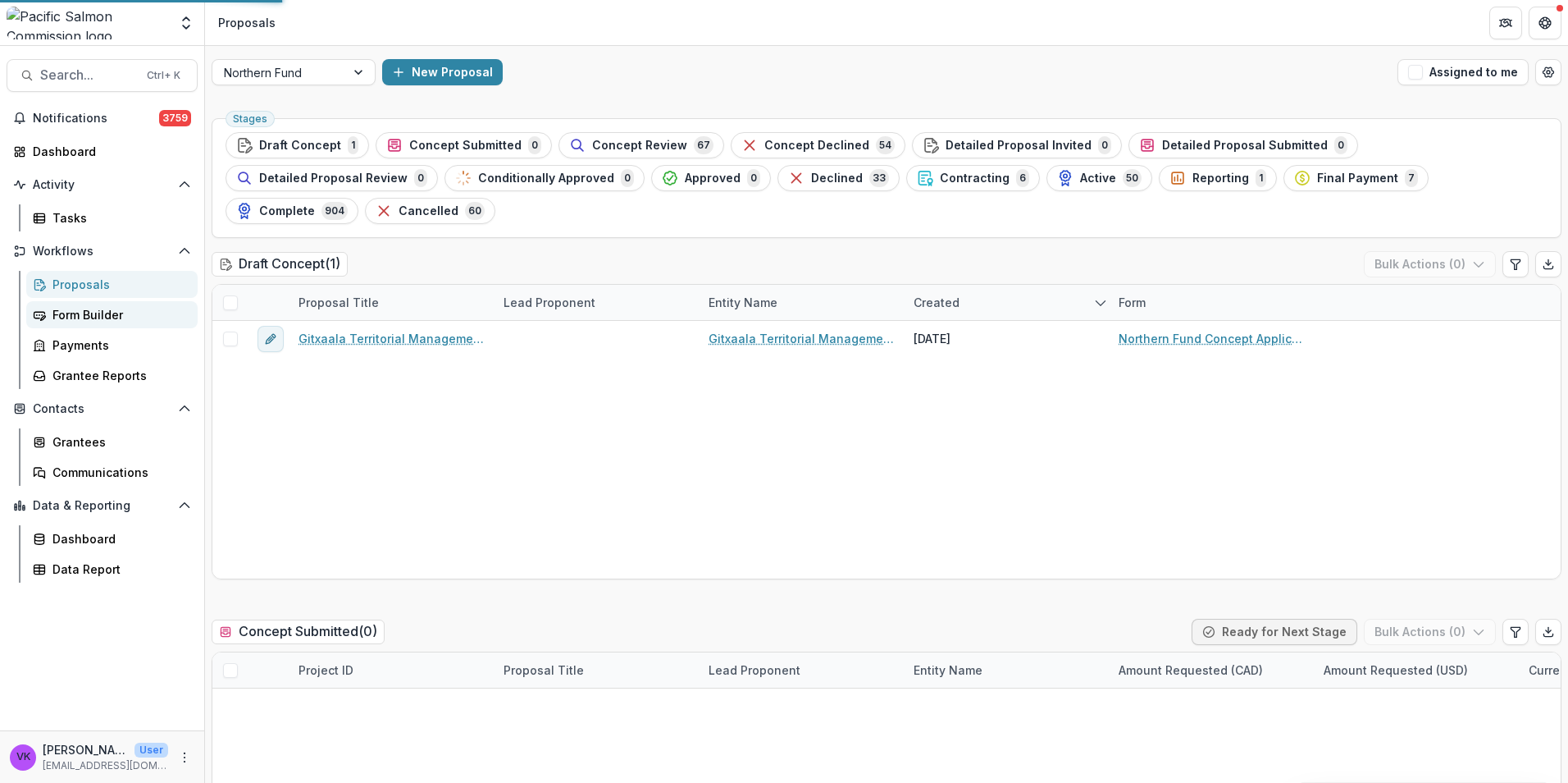
click at [87, 311] on div "Form Builder" at bounding box center [118, 314] width 132 height 17
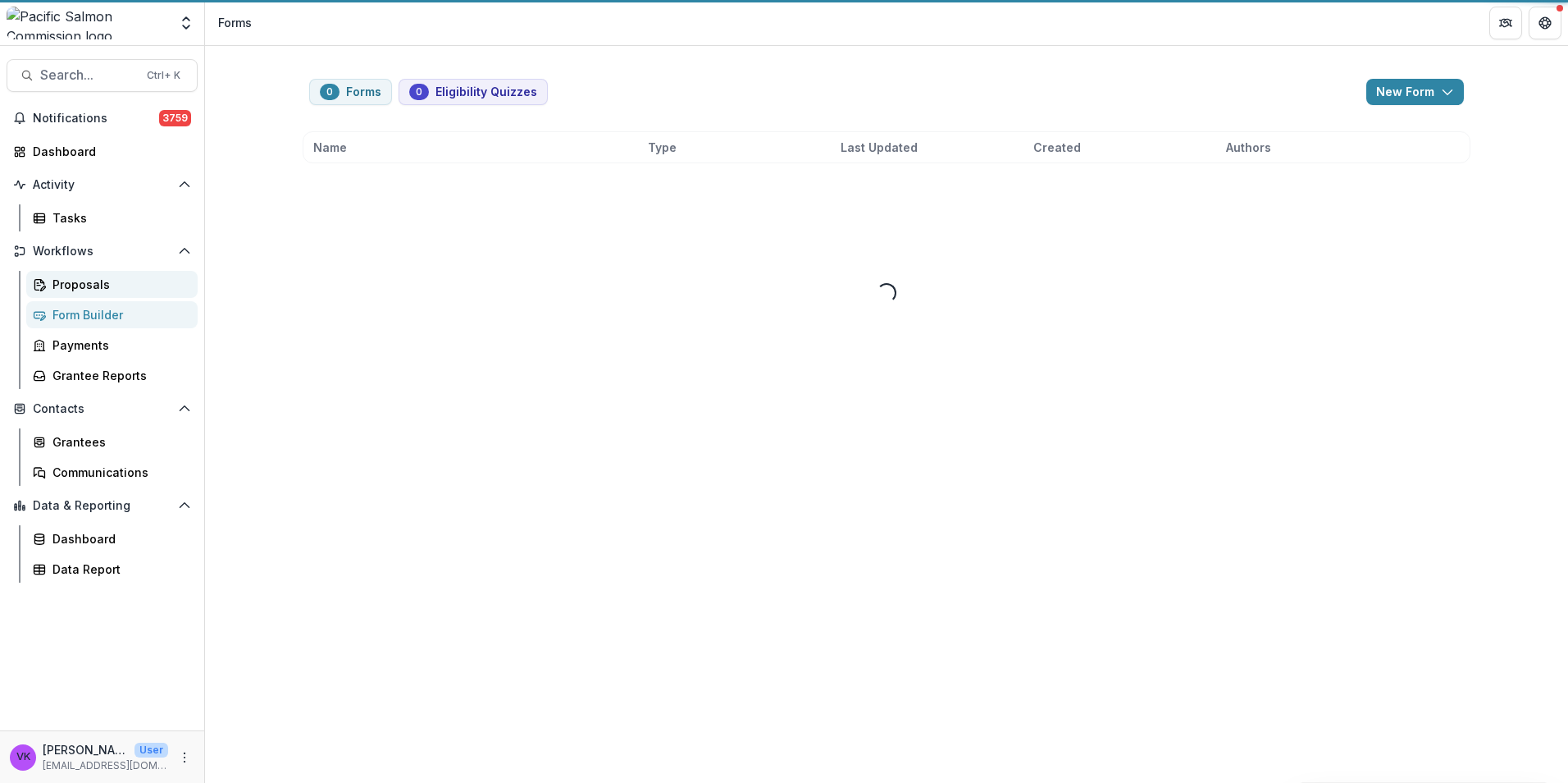
click at [90, 284] on div "Proposals" at bounding box center [118, 284] width 132 height 17
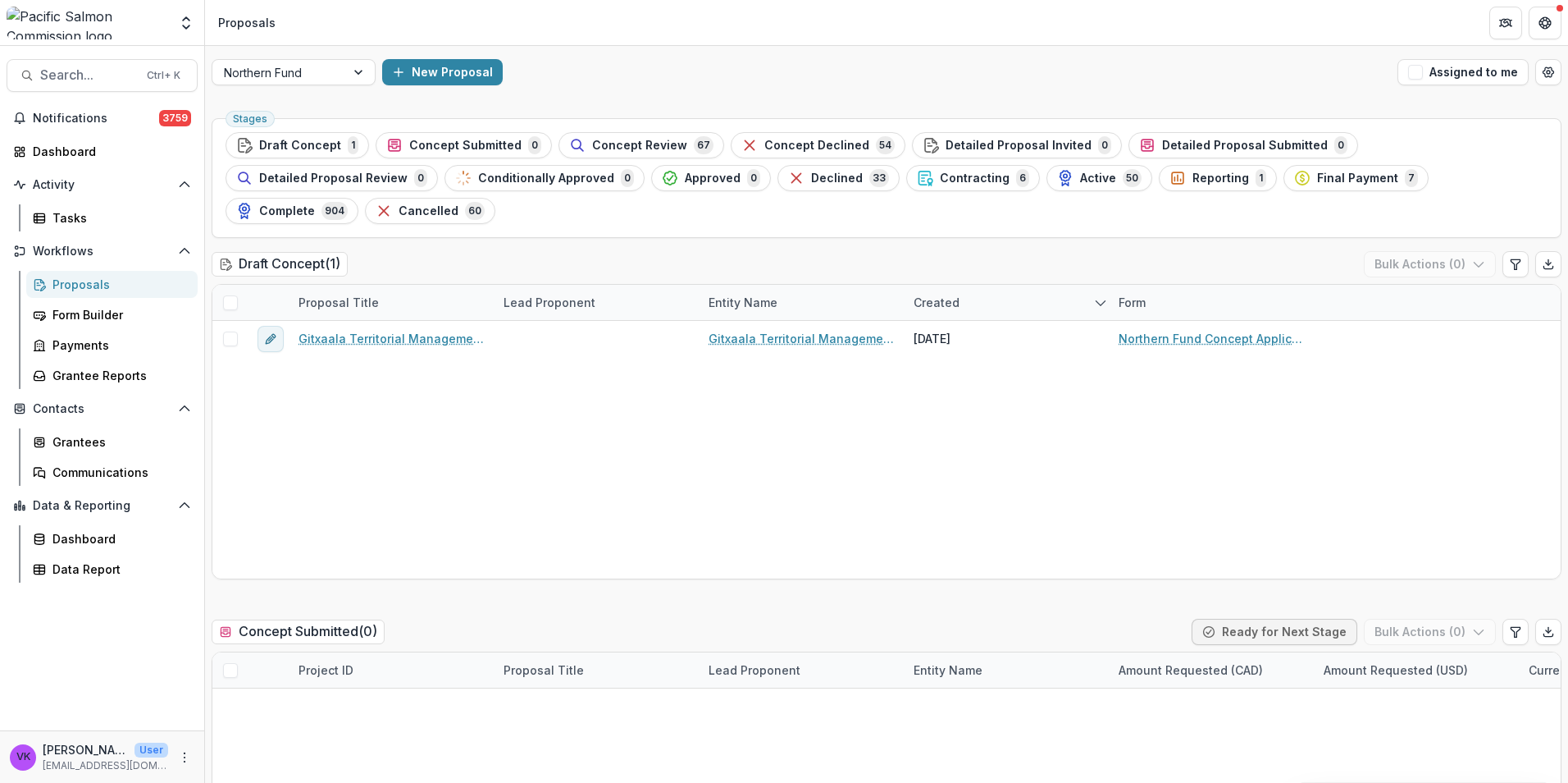
click at [88, 284] on div "Proposals" at bounding box center [118, 284] width 132 height 17
click at [940, 175] on span "Contracting" at bounding box center [974, 178] width 69 height 14
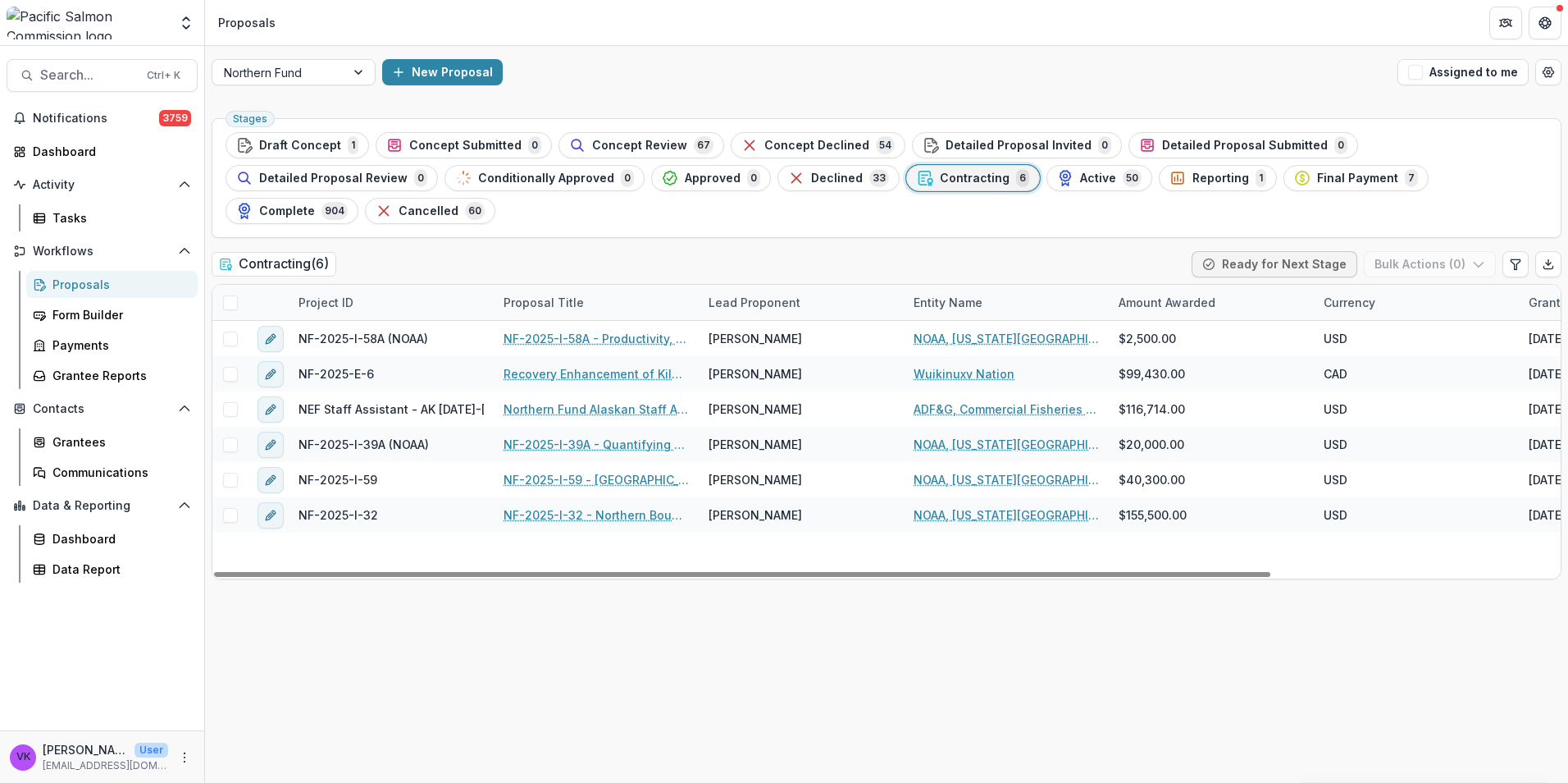
drag, startPoint x: 987, startPoint y: 259, endPoint x: 1010, endPoint y: 267, distance: 24.4
click at [987, 284] on div "Entity Name" at bounding box center [1006, 302] width 205 height 36
click at [987, 299] on input at bounding box center [1005, 307] width 197 height 26
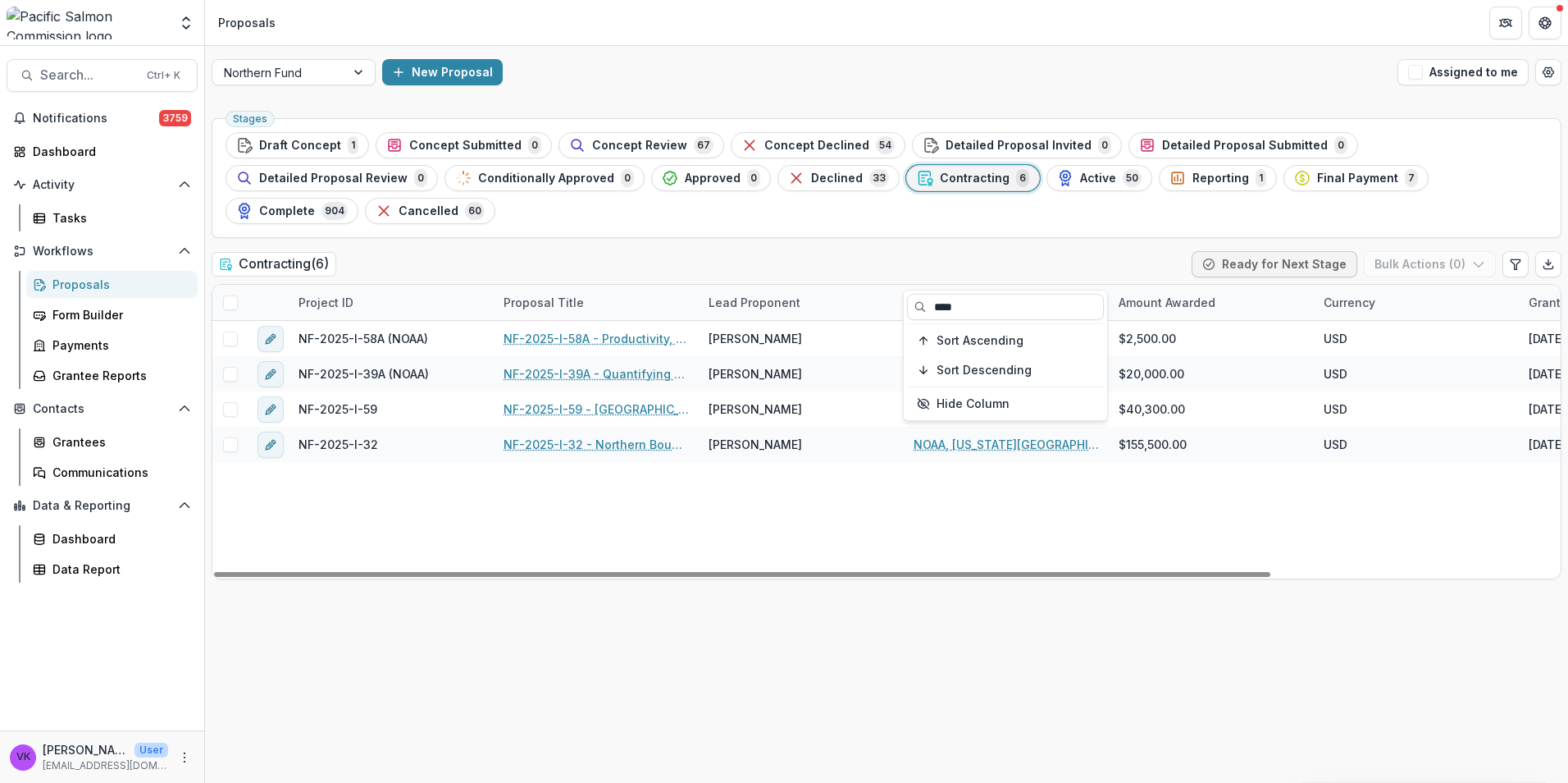
type input "****"
click at [1118, 500] on div "NF-2025-I-58A (NOAA) NF-2025-I-58A - Productivity, Migration Timing, and Surviv…" at bounding box center [1070, 449] width 1716 height 257
